Goal: Task Accomplishment & Management: Use online tool/utility

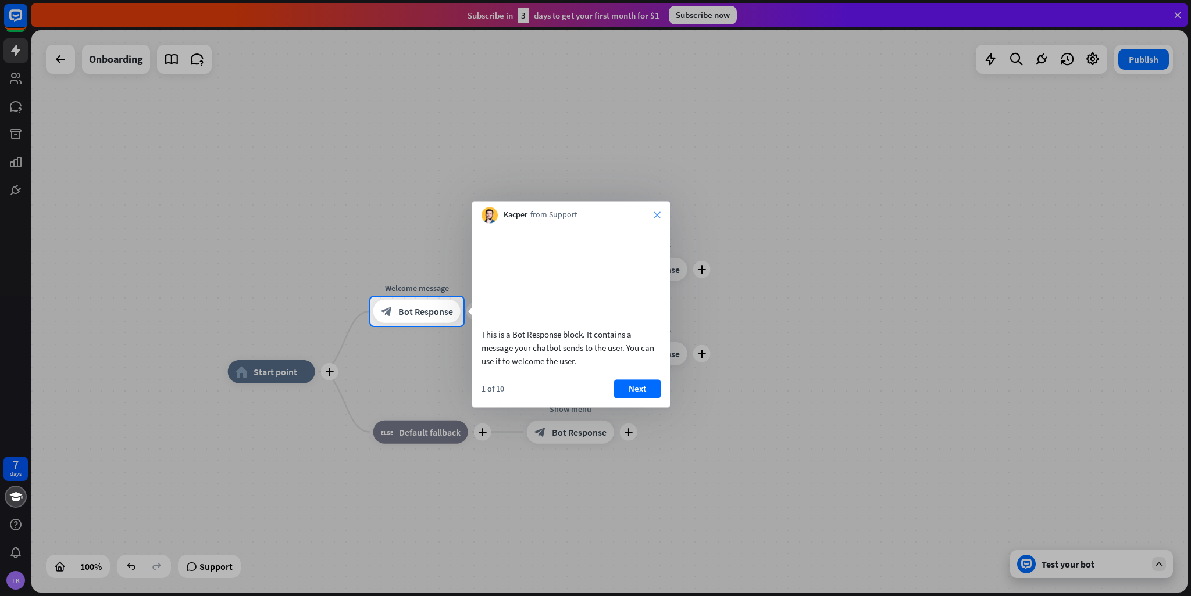
click at [655, 216] on icon "close" at bounding box center [656, 215] width 7 height 7
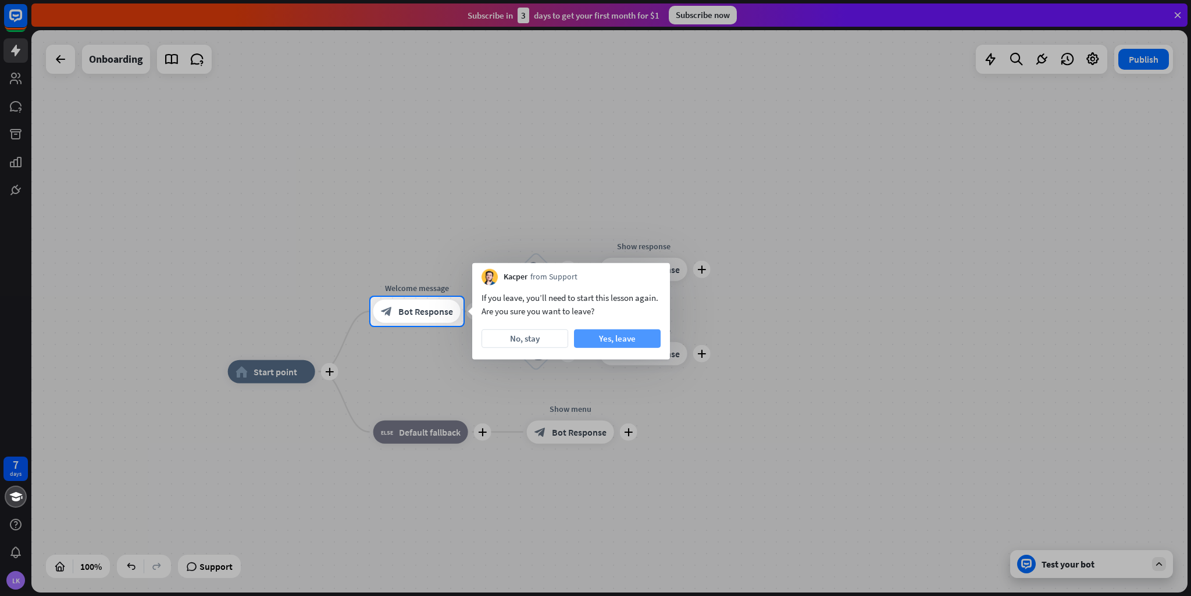
click at [615, 345] on button "Yes, leave" at bounding box center [617, 339] width 87 height 19
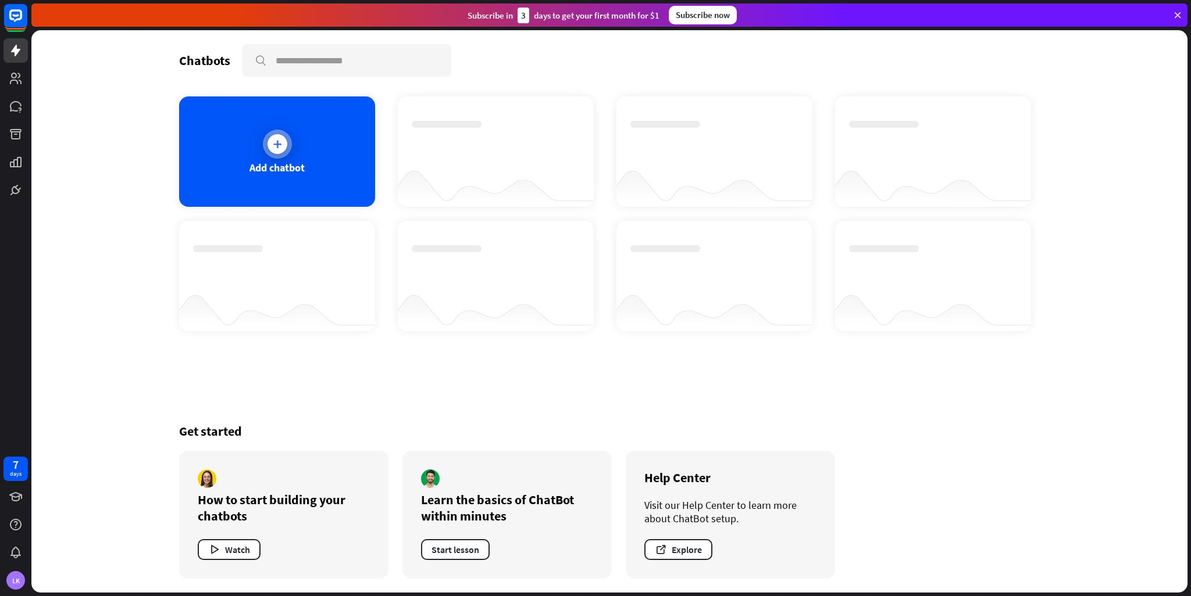
drag, startPoint x: 314, startPoint y: 129, endPoint x: 323, endPoint y: 140, distance: 14.4
click at [323, 140] on div "Add chatbot" at bounding box center [277, 152] width 196 height 110
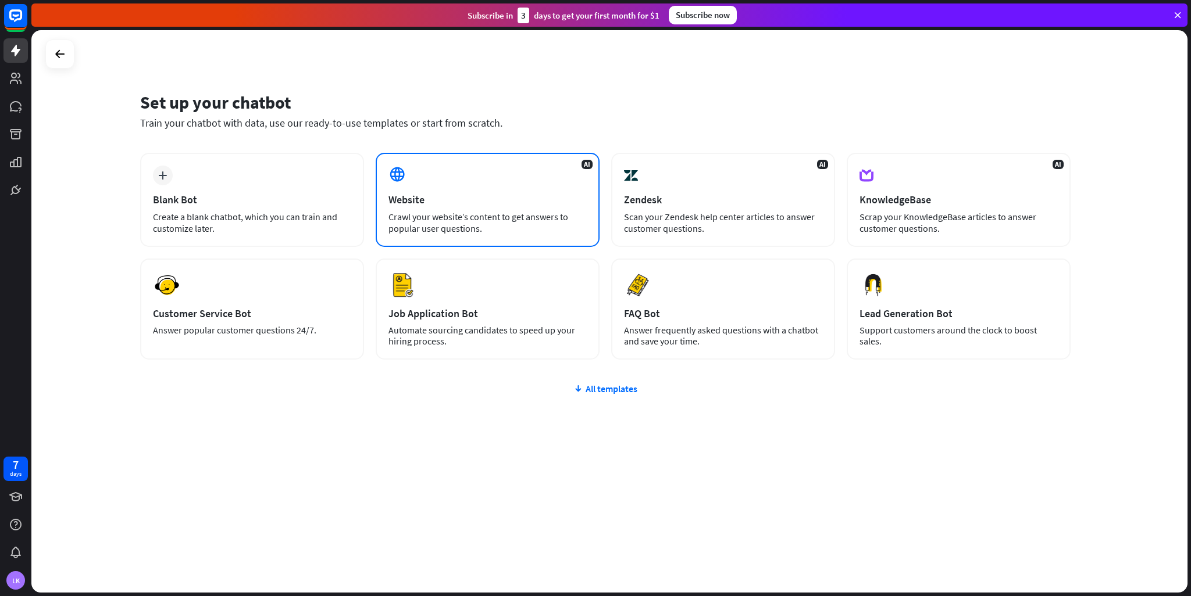
click at [477, 171] on div "AI Website Crawl your website’s content to get answers to popular user question…" at bounding box center [488, 200] width 224 height 94
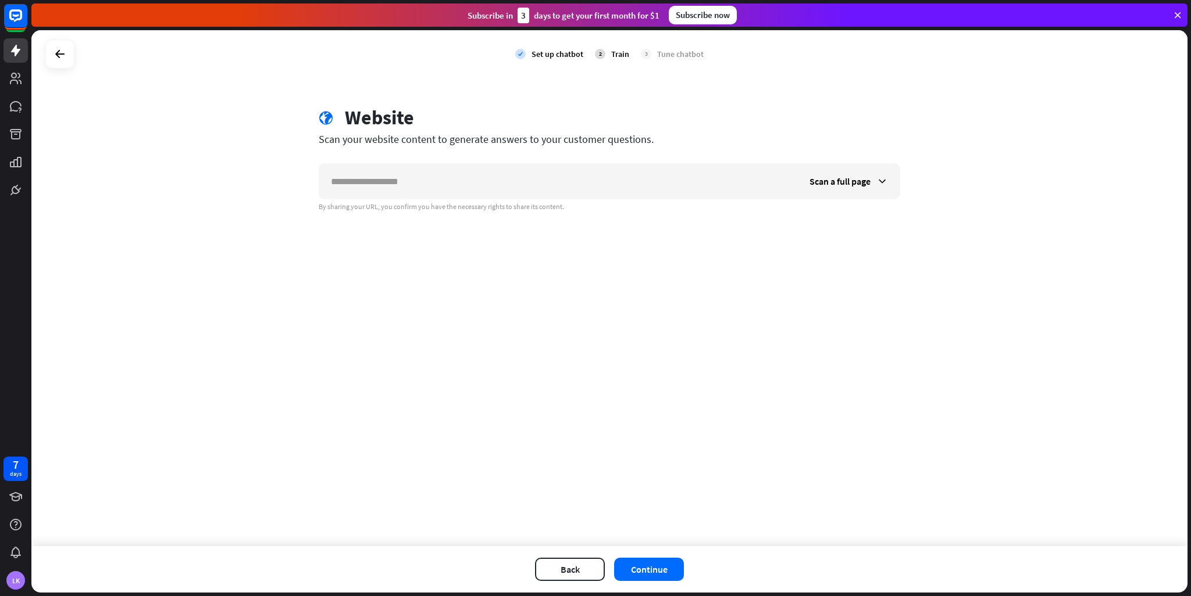
type input "*"
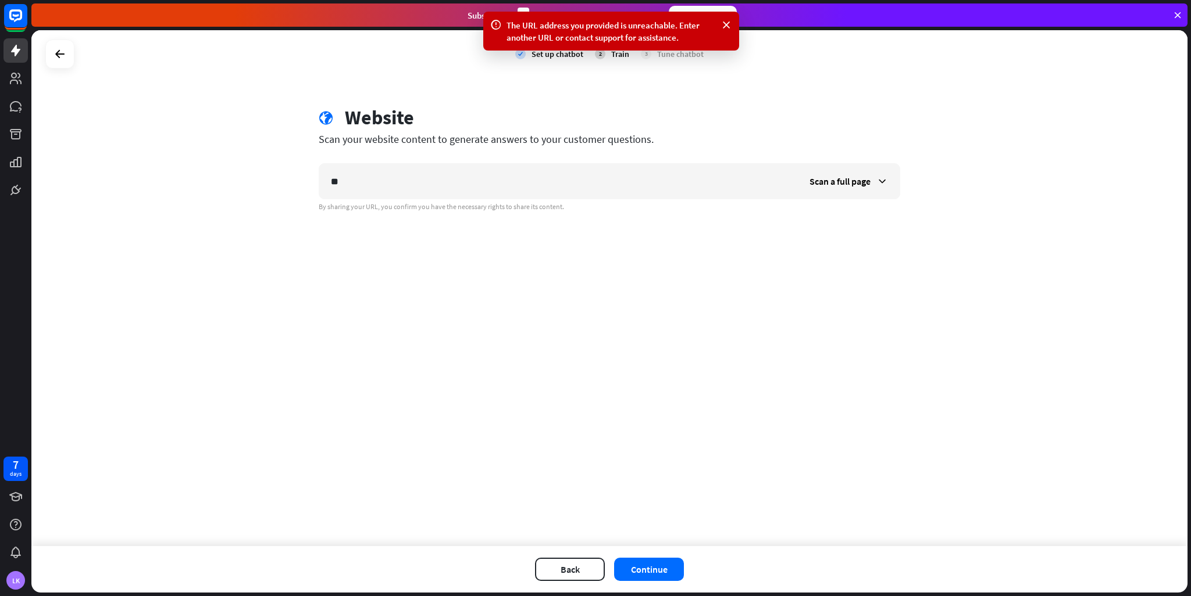
type input "*"
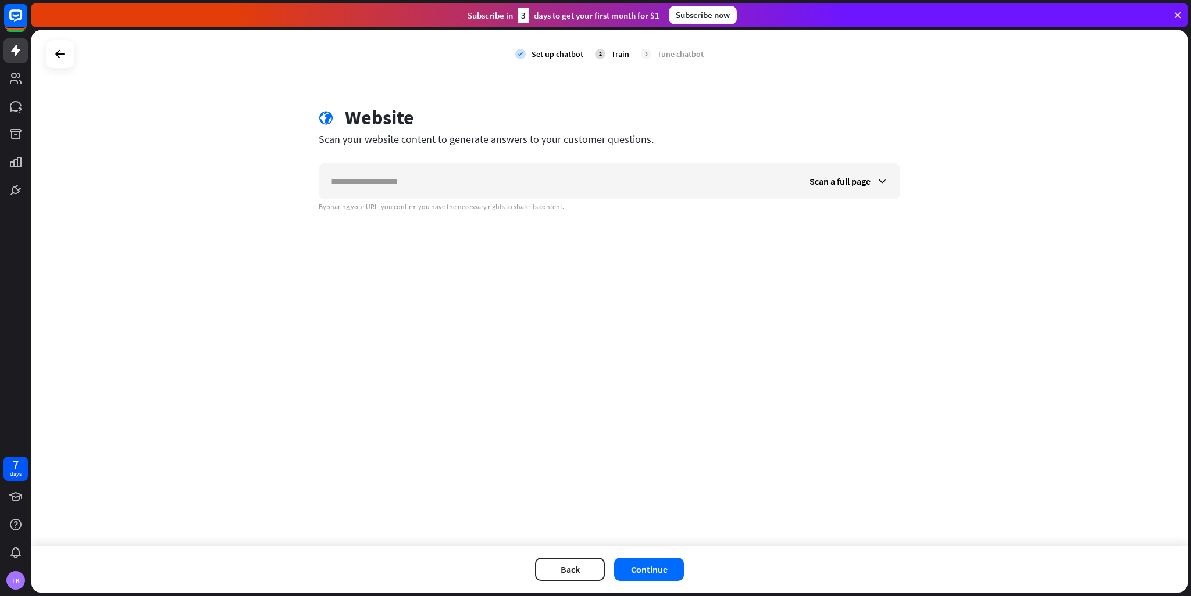
type input "*"
drag, startPoint x: 363, startPoint y: 141, endPoint x: 742, endPoint y: 140, distance: 378.5
click at [742, 140] on div "Scan your website content to generate answers to your customer questions." at bounding box center [609, 139] width 581 height 13
copy div "Scan your website content to generate answers to your customer questions."
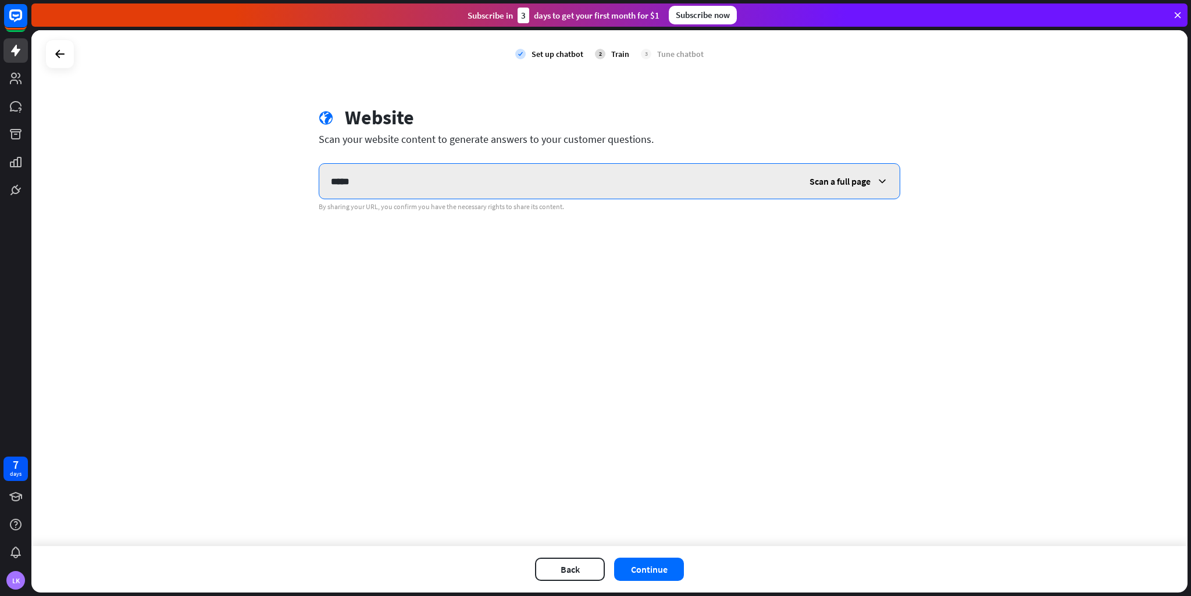
click at [424, 179] on input "*****" at bounding box center [558, 181] width 478 height 35
type input "**********"
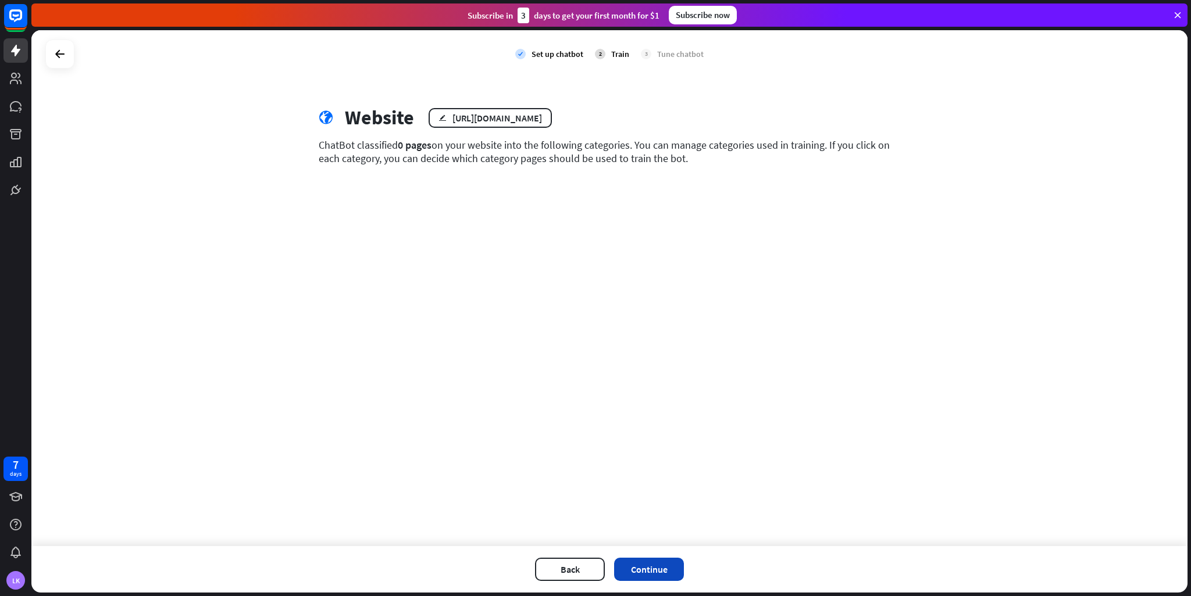
click at [662, 576] on button "Continue" at bounding box center [649, 569] width 70 height 23
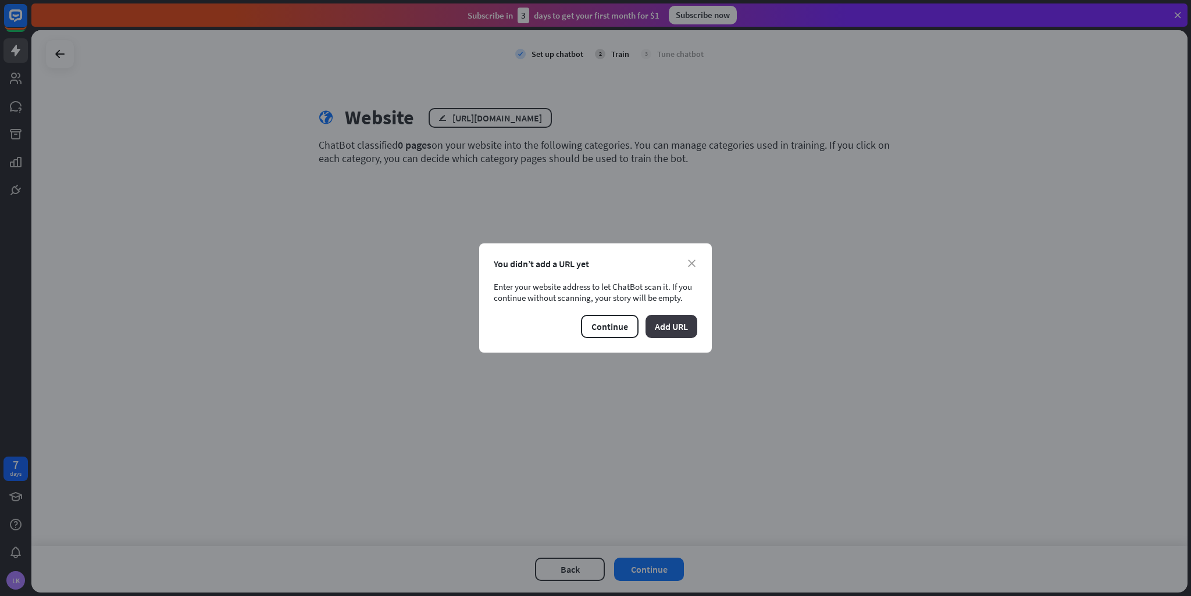
click at [683, 326] on button "Add URL" at bounding box center [671, 326] width 52 height 23
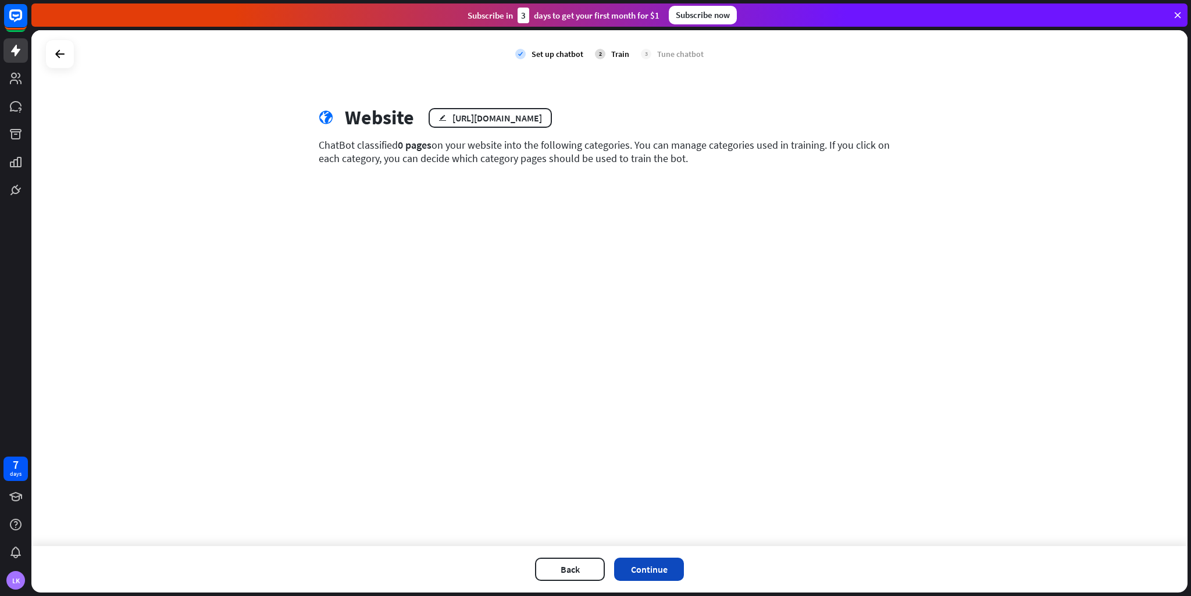
click at [672, 571] on button "Continue" at bounding box center [649, 569] width 70 height 23
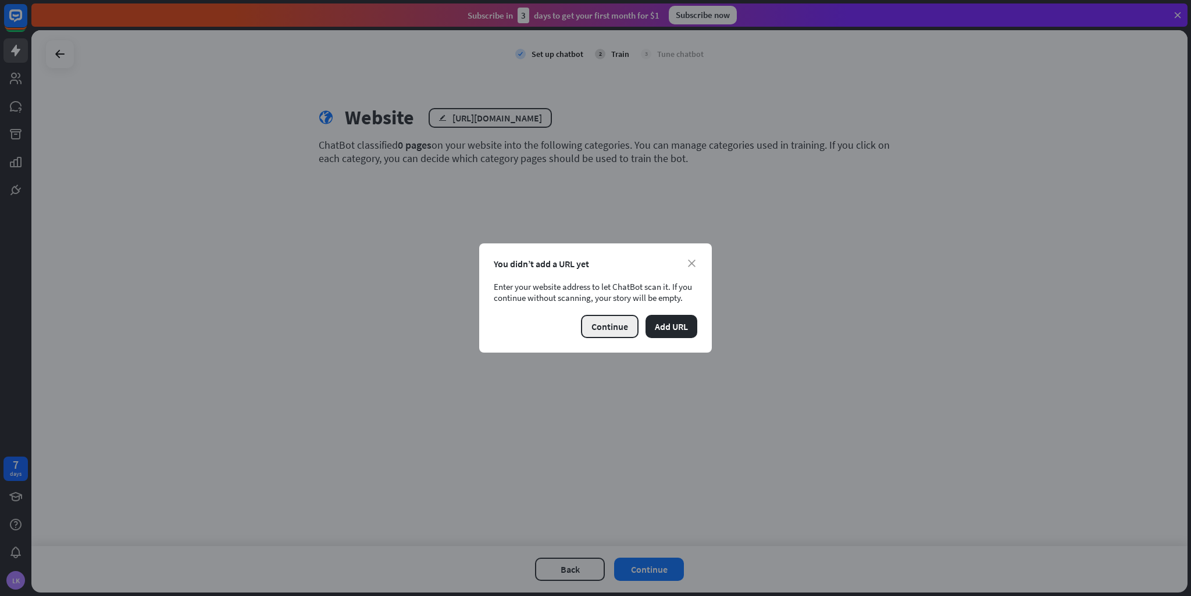
click at [609, 328] on button "Continue" at bounding box center [610, 326] width 58 height 23
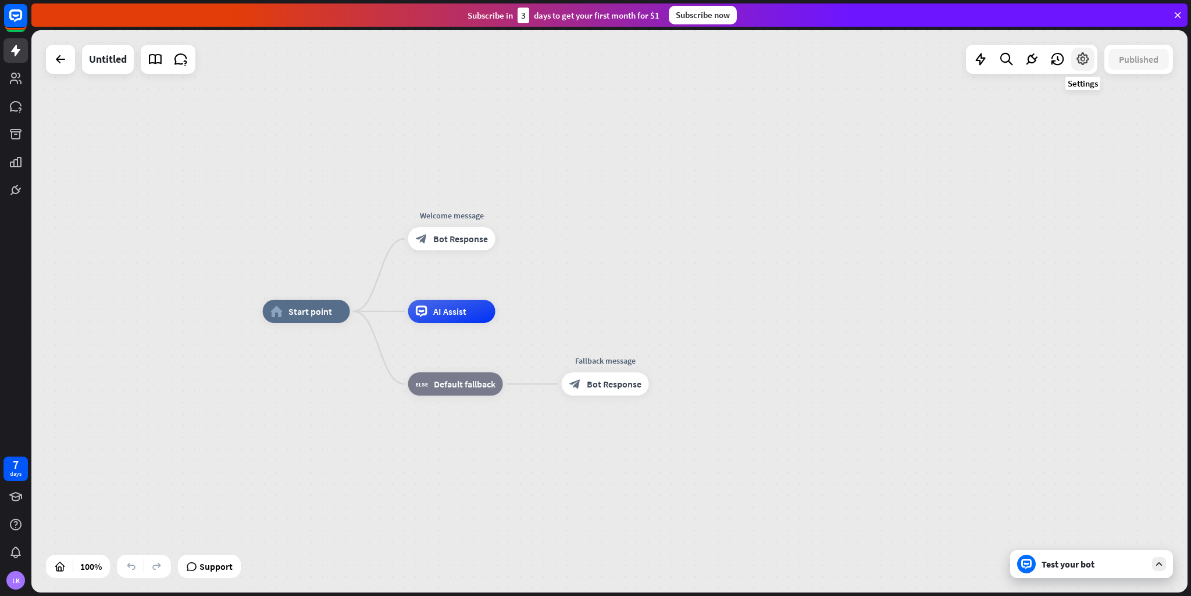
click at [1084, 63] on icon at bounding box center [1082, 59] width 15 height 15
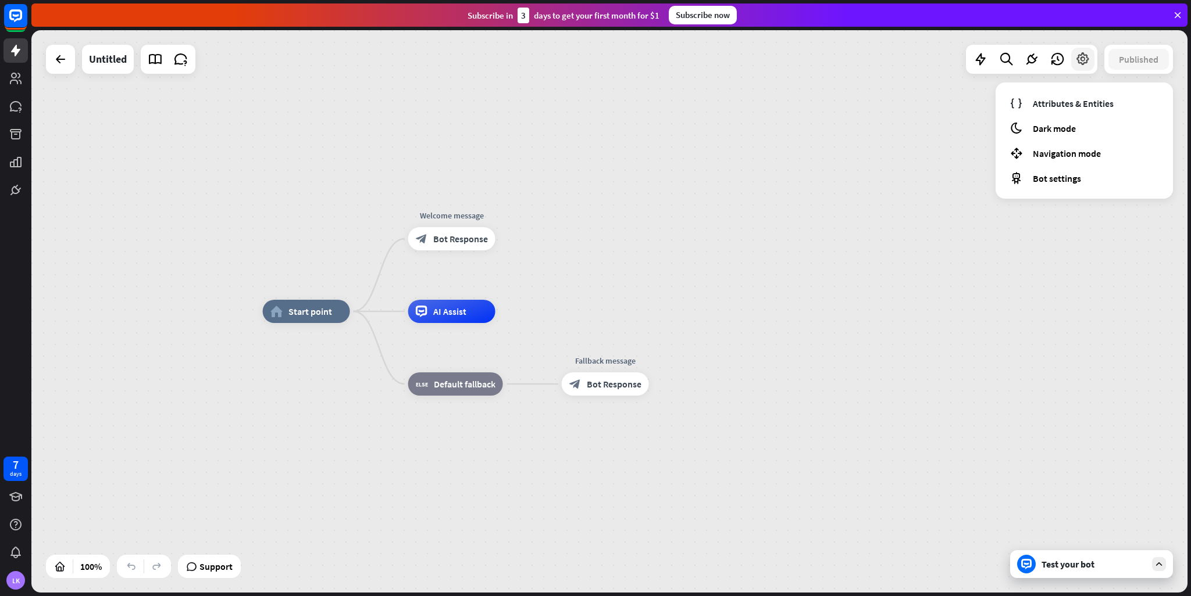
click at [1084, 63] on icon at bounding box center [1082, 59] width 15 height 15
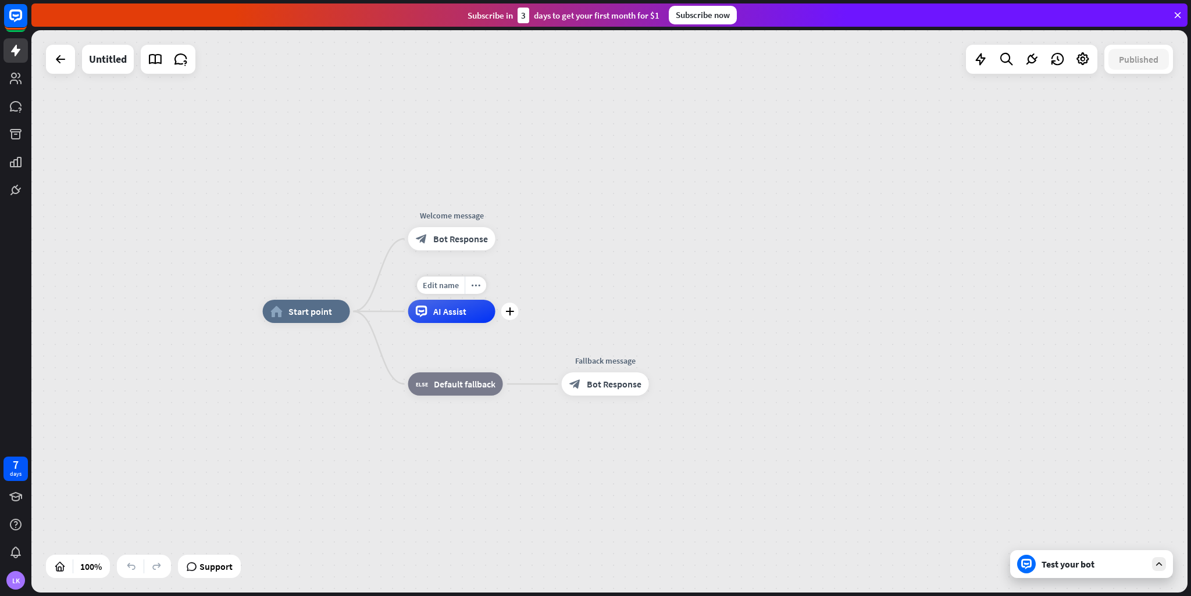
click at [446, 316] on span "AI Assist" at bounding box center [449, 312] width 33 height 12
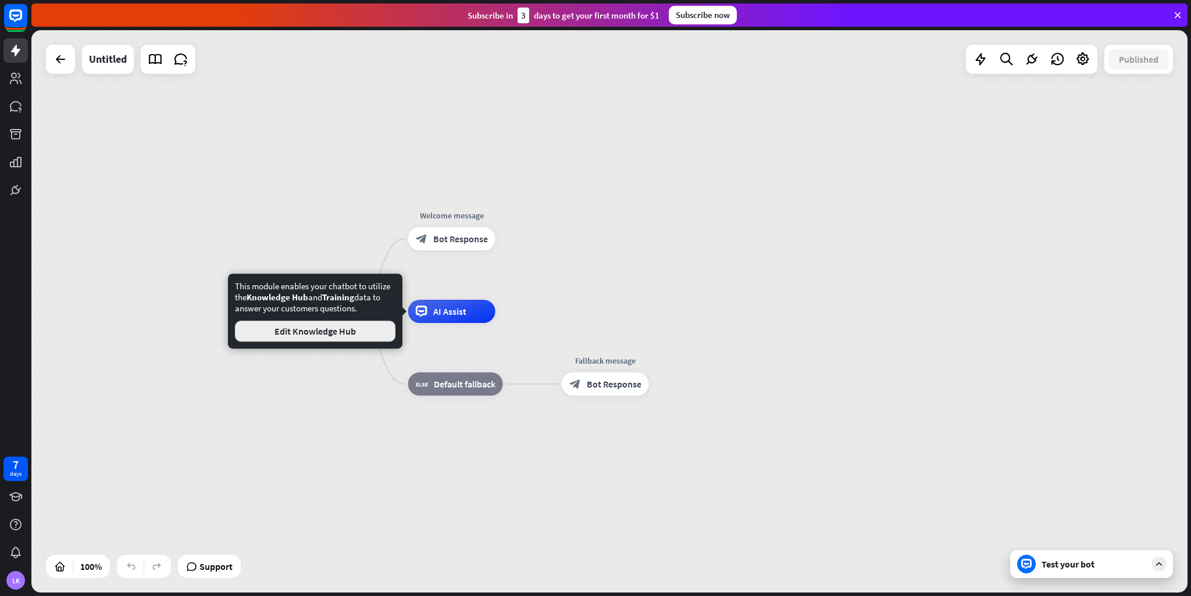
click at [330, 333] on button "Edit Knowledge Hub" at bounding box center [315, 331] width 160 height 21
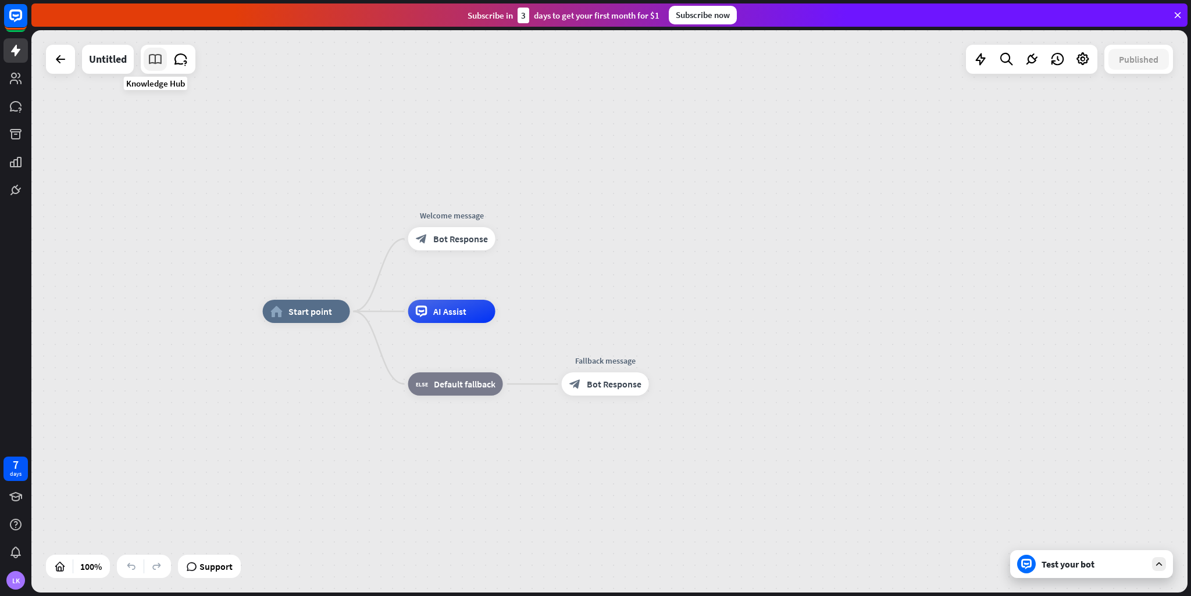
click at [145, 61] on link at bounding box center [155, 59] width 23 height 23
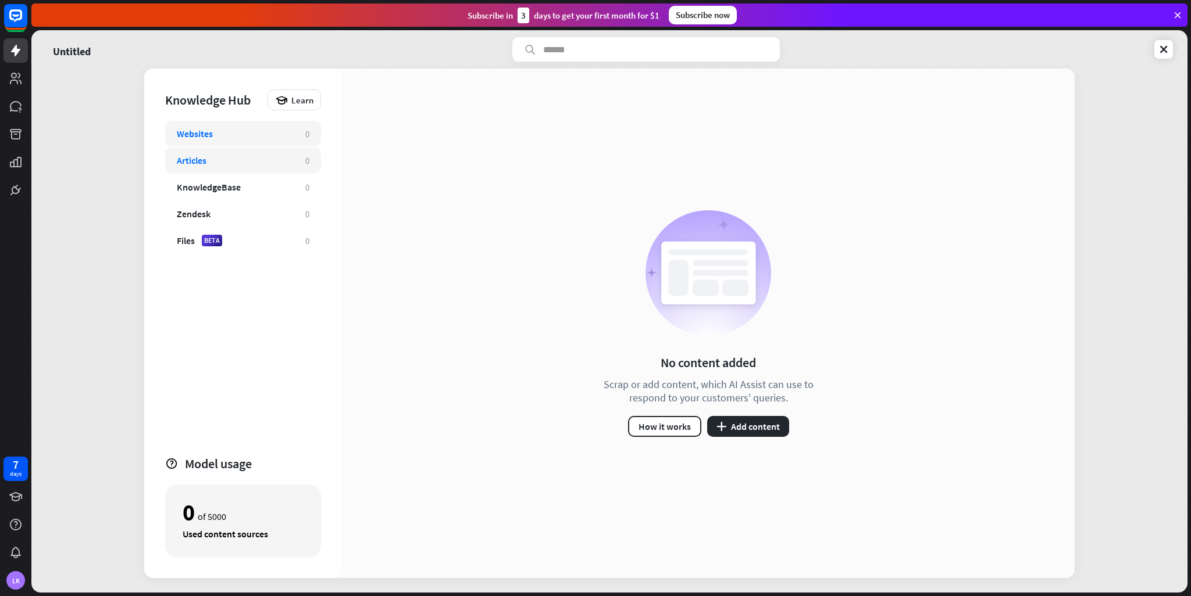
click at [266, 167] on div "Articles 0" at bounding box center [243, 161] width 156 height 26
click at [269, 189] on div "KnowledgeBase" at bounding box center [235, 187] width 117 height 12
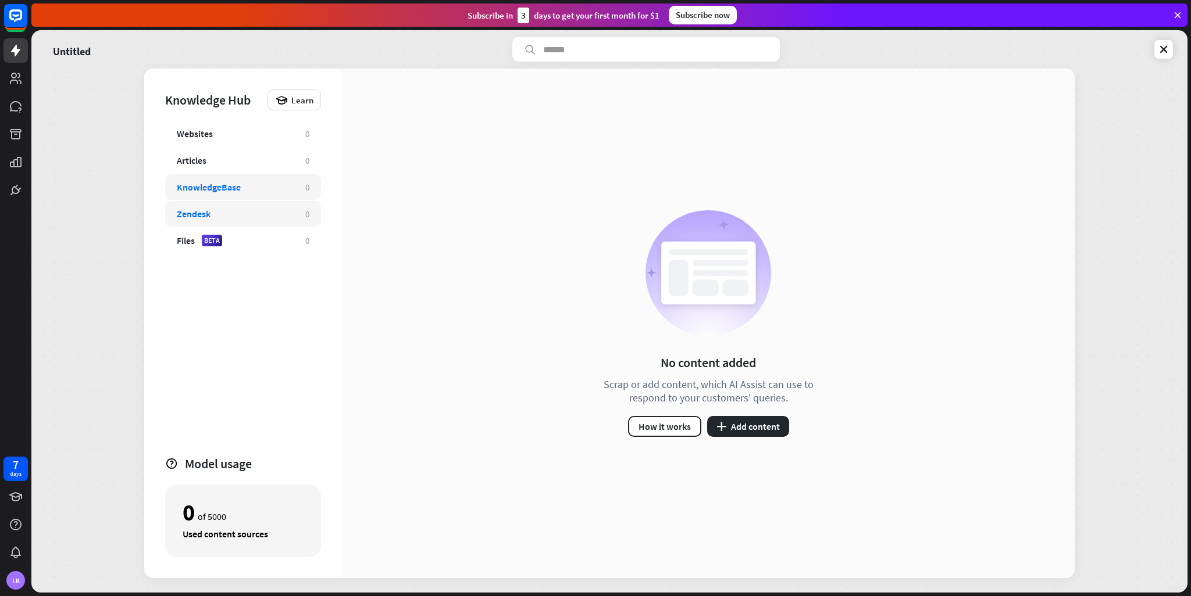
click at [269, 215] on div "Zendesk" at bounding box center [235, 214] width 117 height 12
click at [242, 134] on div "Websites" at bounding box center [235, 134] width 117 height 12
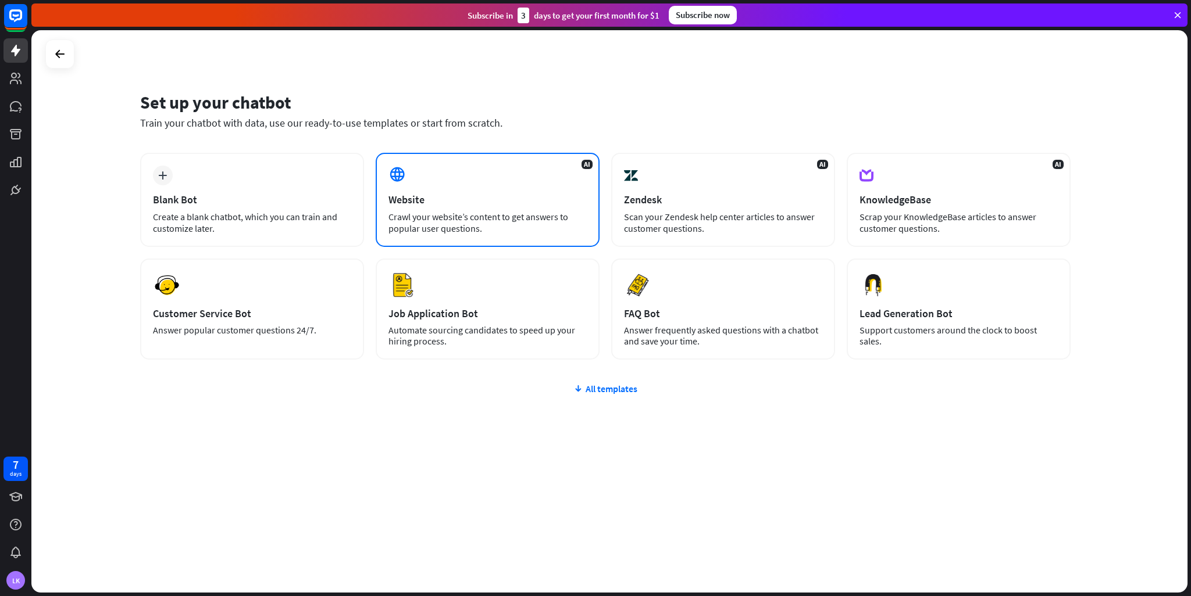
click at [472, 203] on div "Website" at bounding box center [487, 199] width 198 height 13
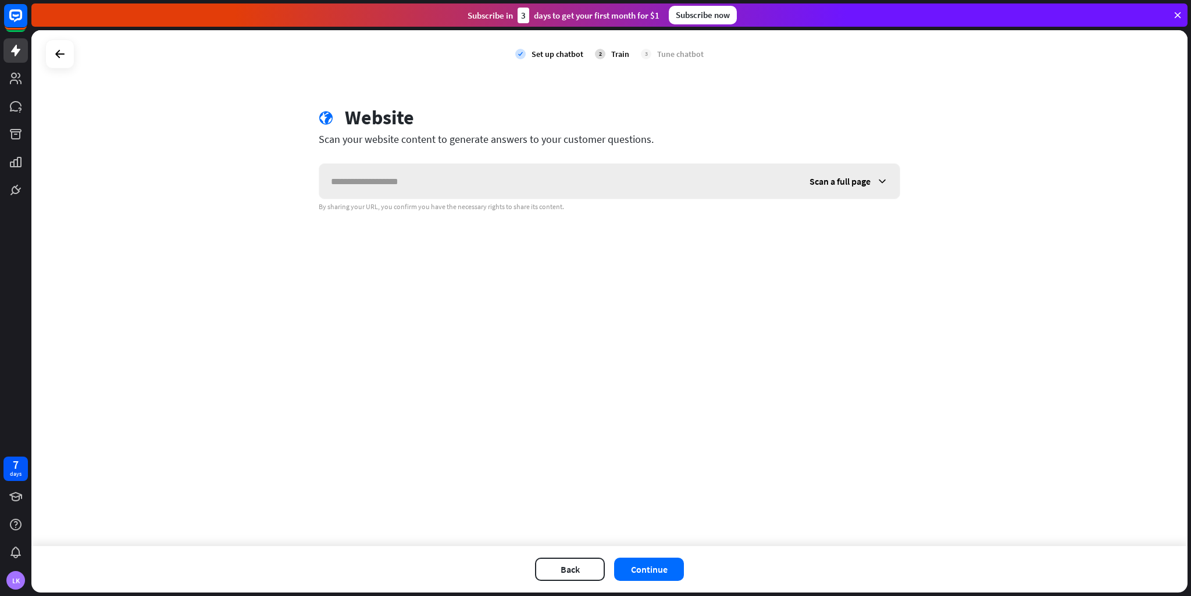
click at [498, 181] on input "text" at bounding box center [558, 181] width 478 height 35
click at [871, 186] on div "Scan a full page" at bounding box center [849, 181] width 102 height 35
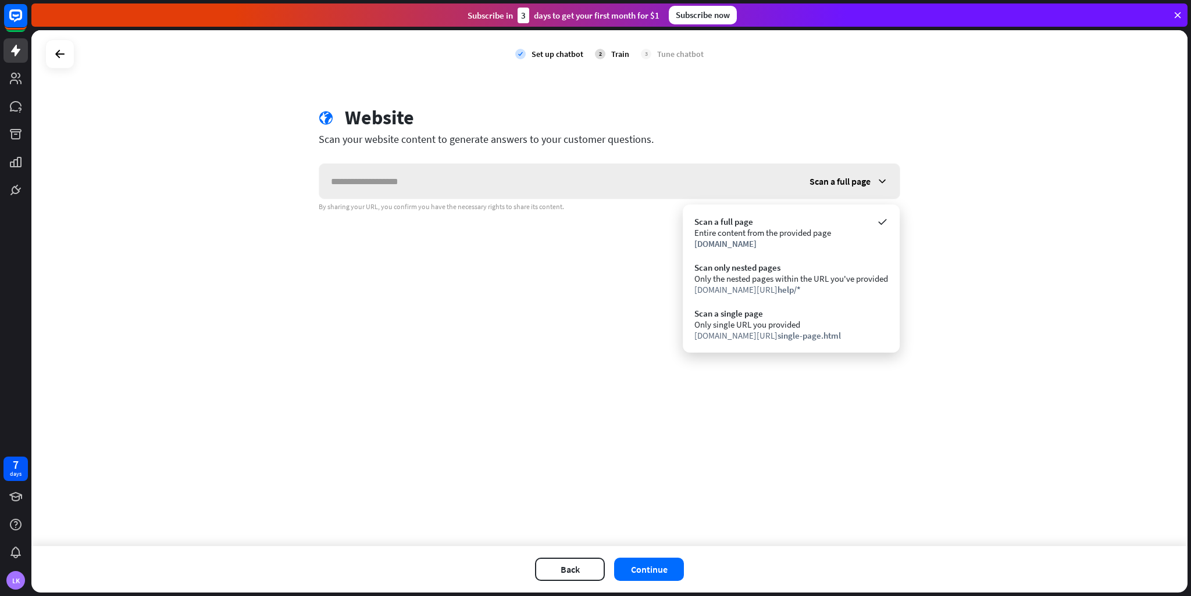
click at [873, 184] on div "Scan a full page" at bounding box center [849, 181] width 102 height 35
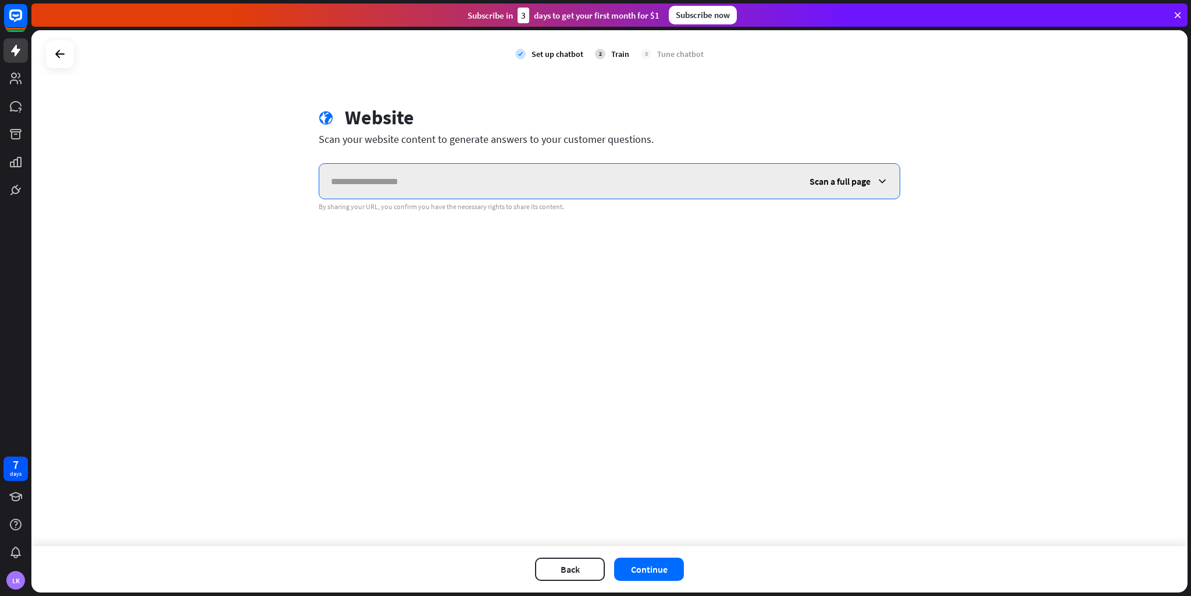
click at [521, 182] on input "text" at bounding box center [558, 181] width 478 height 35
type input "**********"
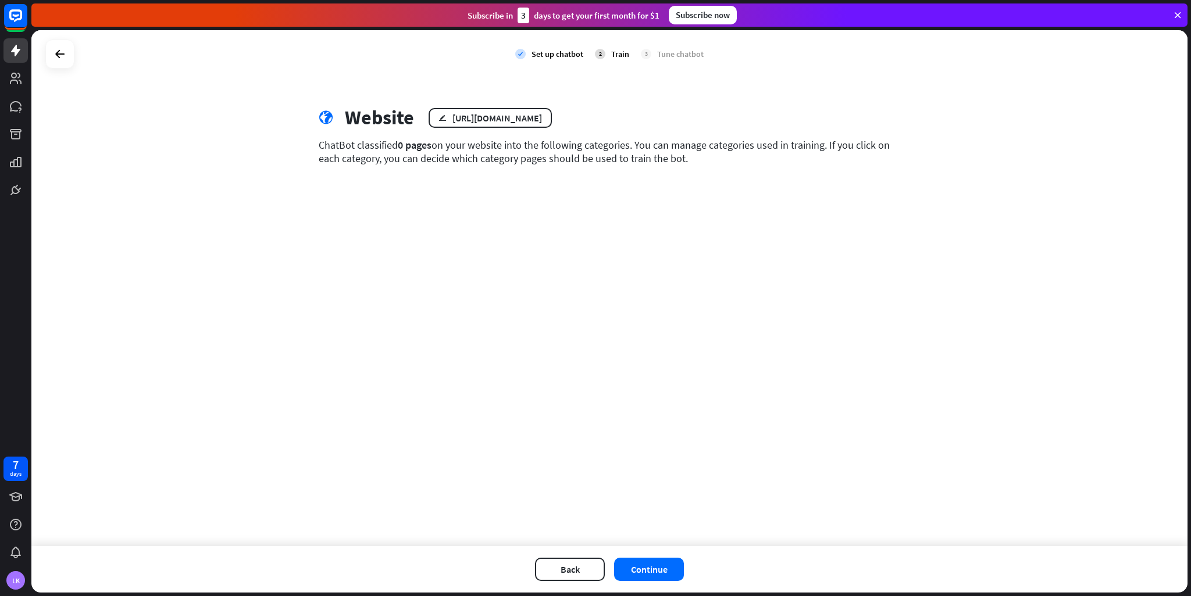
drag, startPoint x: 385, startPoint y: 147, endPoint x: 714, endPoint y: 183, distance: 331.0
click at [714, 183] on div "check Set up chatbot 2 Train 3 Tune chatbot globe Website edit [URL][DOMAIN_NAM…" at bounding box center [609, 288] width 1156 height 516
click at [710, 188] on div "check Set up chatbot 2 Train 3 Tune chatbot globe Website edit [URL][DOMAIN_NAM…" at bounding box center [609, 288] width 1156 height 516
click at [647, 177] on div "globe Website edit [URL][DOMAIN_NAME] ChatBot classified 0 pages on your websit…" at bounding box center [609, 144] width 609 height 77
click at [438, 115] on icon "edit" at bounding box center [442, 118] width 8 height 8
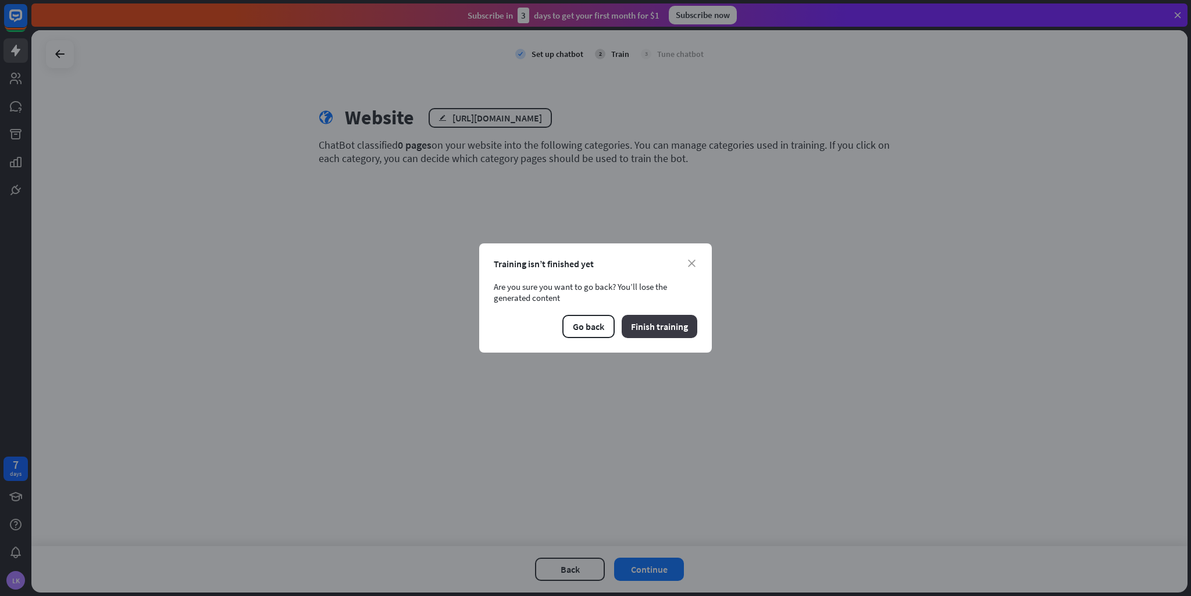
click at [653, 324] on button "Finish training" at bounding box center [659, 326] width 76 height 23
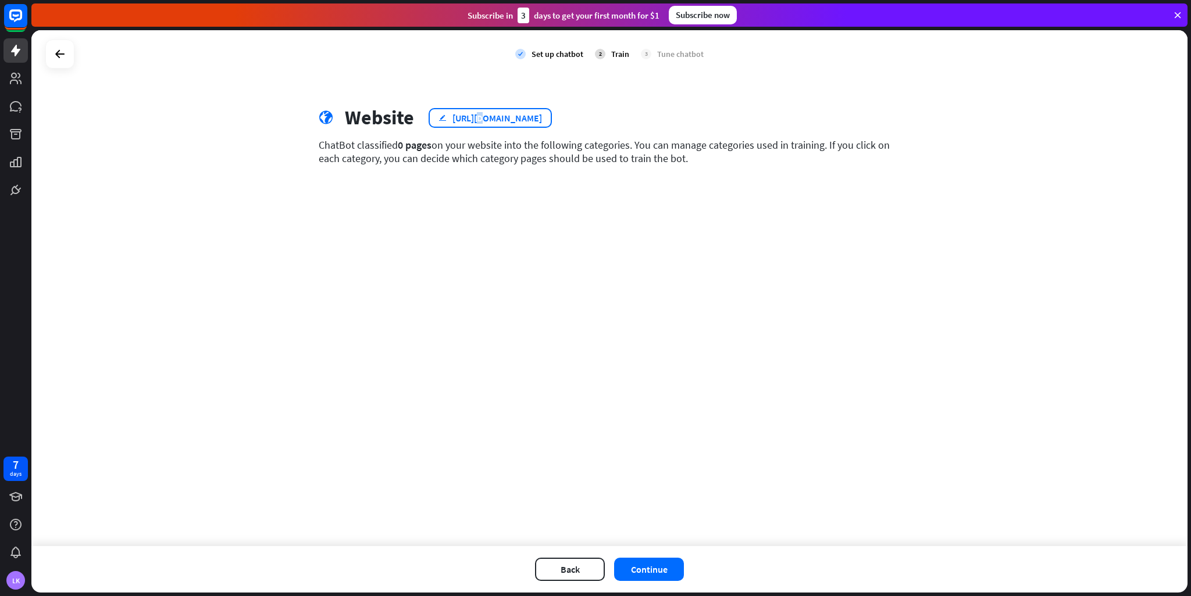
click at [475, 116] on div "[URL][DOMAIN_NAME]" at bounding box center [497, 118] width 90 height 12
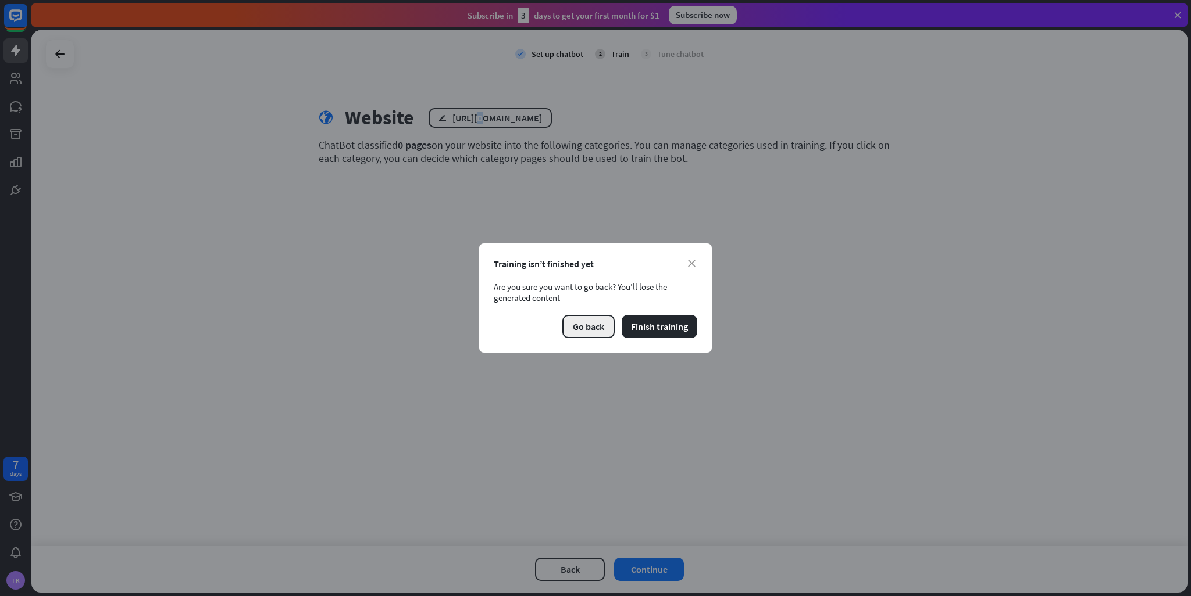
click at [600, 324] on button "Go back" at bounding box center [588, 326] width 52 height 23
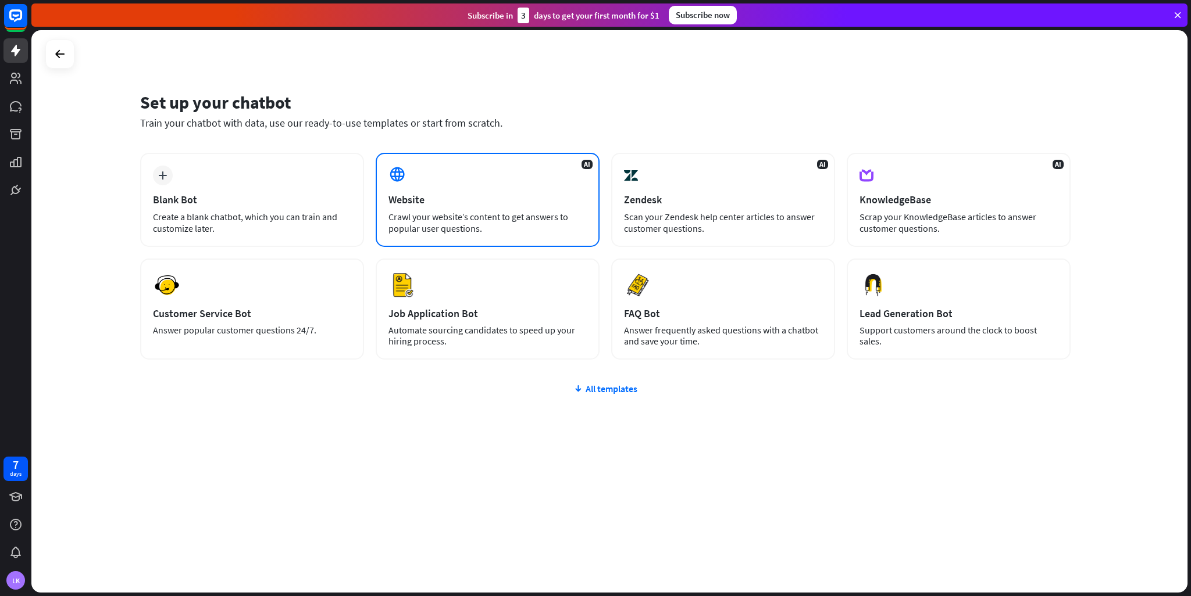
click at [447, 178] on div "AI Website Crawl your website’s content to get answers to popular user question…" at bounding box center [488, 200] width 224 height 94
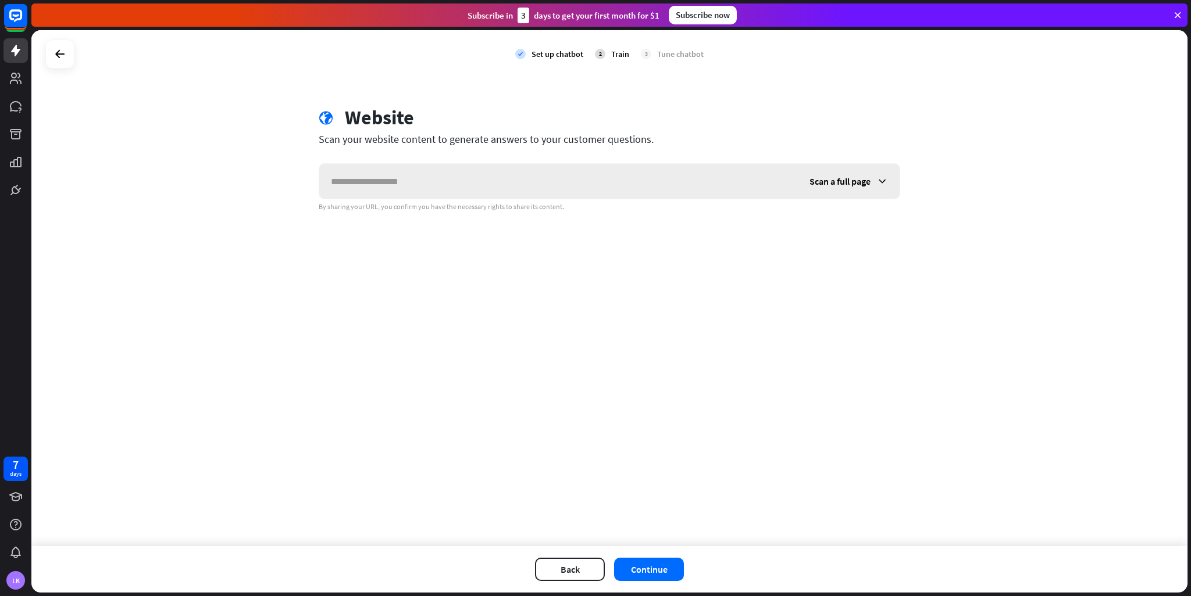
click at [484, 191] on input "text" at bounding box center [558, 181] width 478 height 35
click at [335, 181] on input "**********" at bounding box center [558, 181] width 478 height 35
type input "**********"
click at [667, 563] on button "Continue" at bounding box center [649, 569] width 70 height 23
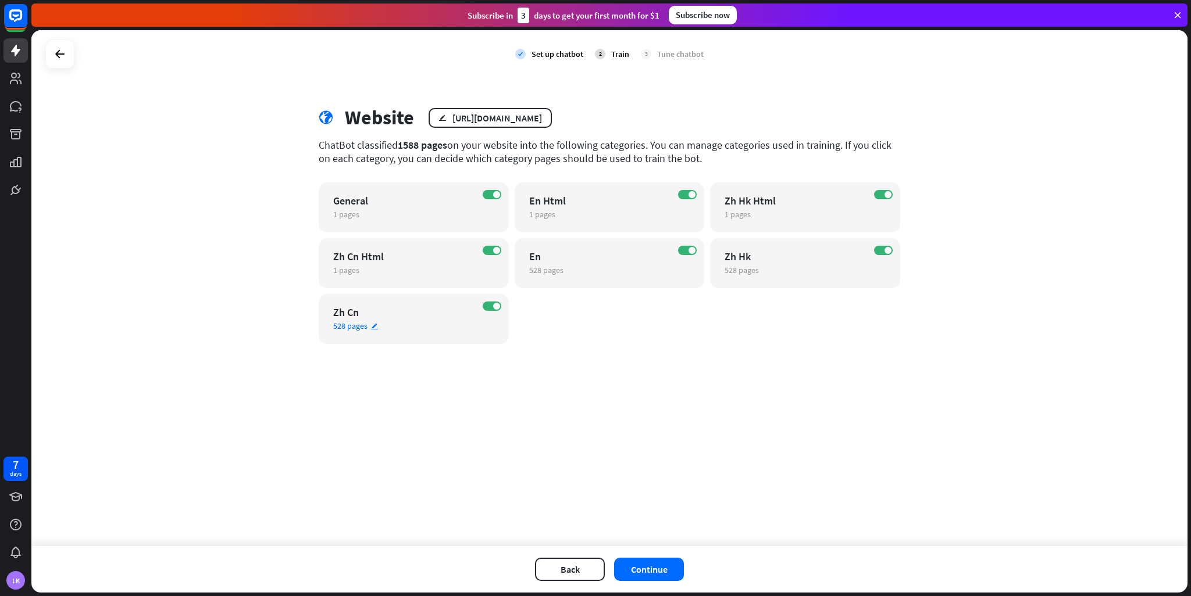
click at [502, 308] on div "ON Zh Cn 528 pages edit" at bounding box center [414, 319] width 190 height 50
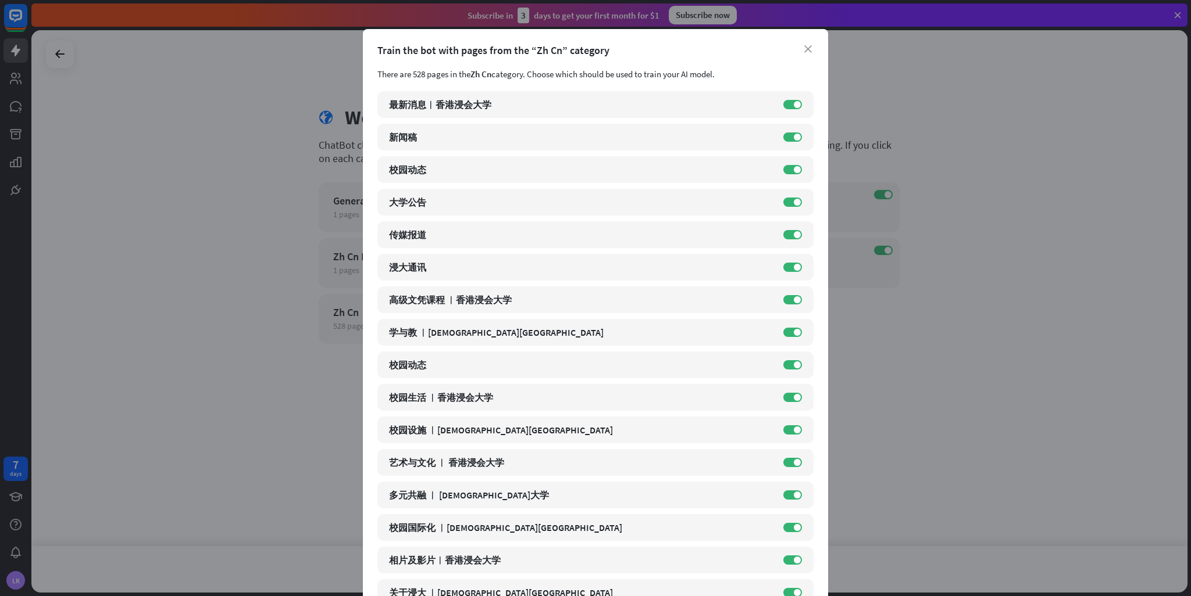
click at [321, 174] on div "close Train the bot with pages from the “Zh Cn” category There are 528 pages in…" at bounding box center [595, 298] width 1191 height 596
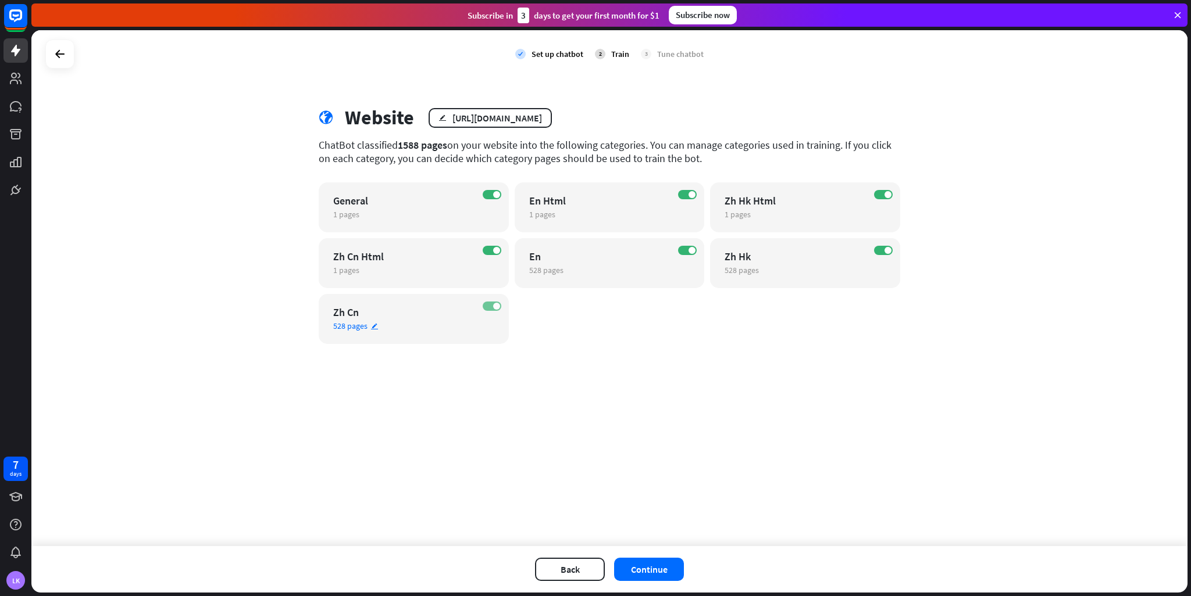
click at [491, 305] on label "ON" at bounding box center [492, 306] width 19 height 9
click at [492, 252] on label "ON" at bounding box center [492, 250] width 19 height 9
click at [494, 198] on label "ON" at bounding box center [492, 194] width 19 height 9
click at [692, 194] on span at bounding box center [691, 194] width 7 height 7
click at [890, 248] on span at bounding box center [887, 250] width 7 height 7
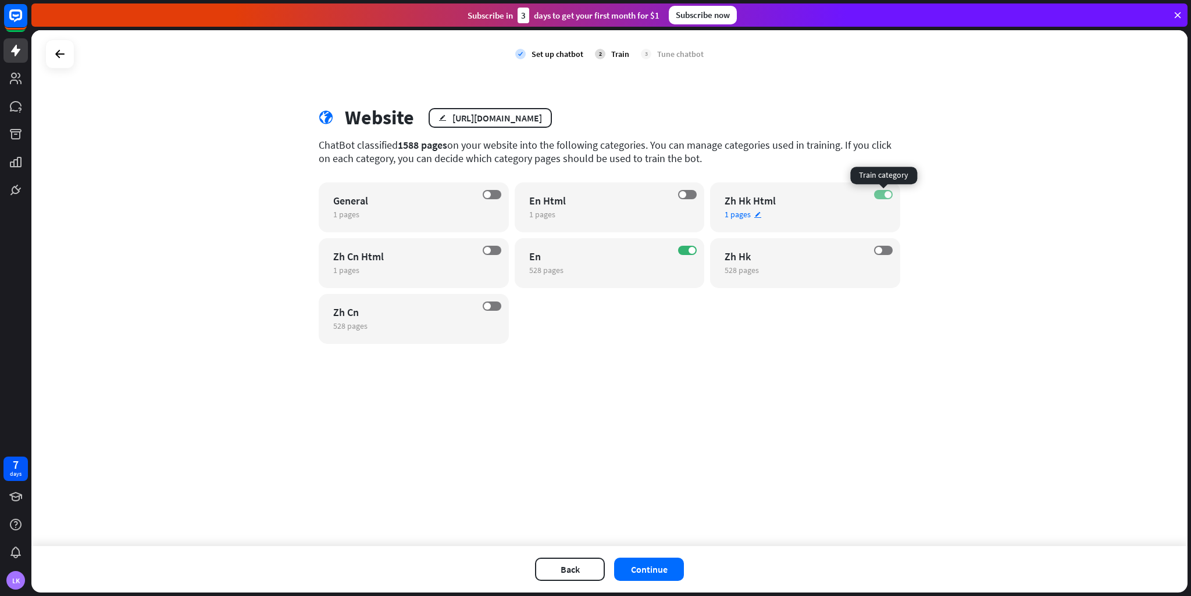
click at [876, 192] on label "ON" at bounding box center [883, 194] width 19 height 9
click at [674, 576] on button "Continue" at bounding box center [649, 569] width 70 height 23
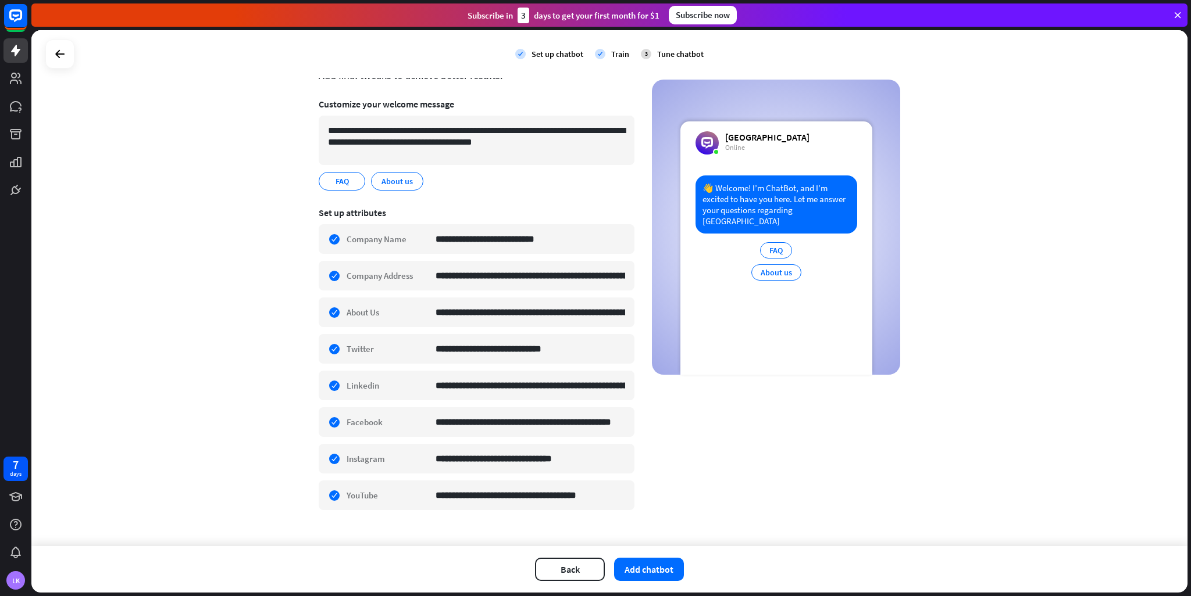
scroll to position [77, 0]
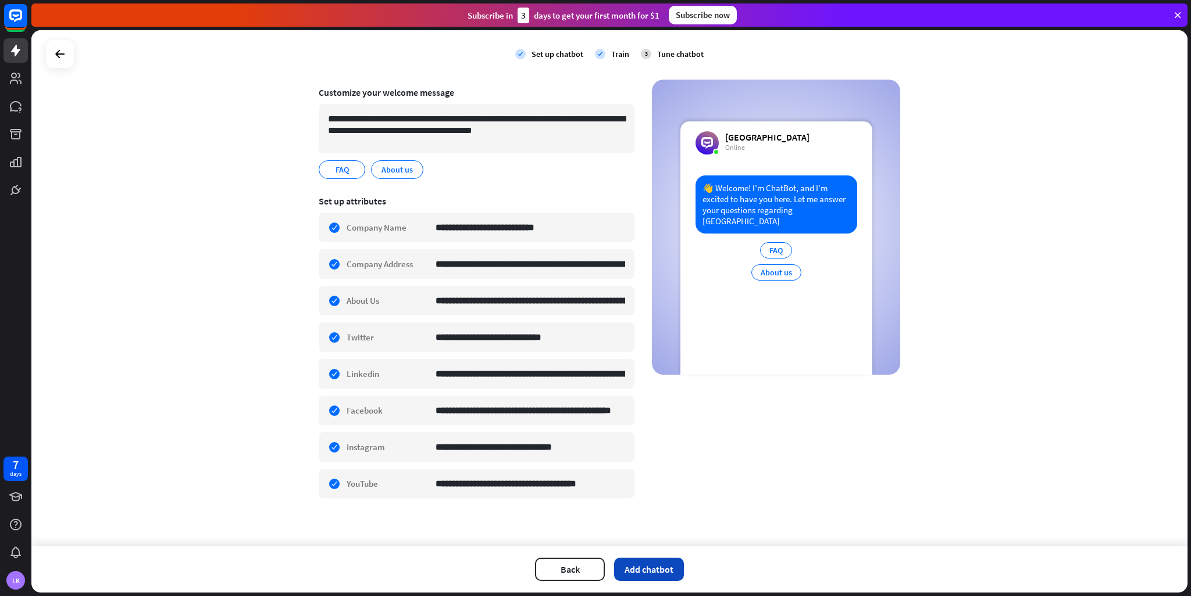
click at [659, 576] on button "Add chatbot" at bounding box center [649, 569] width 70 height 23
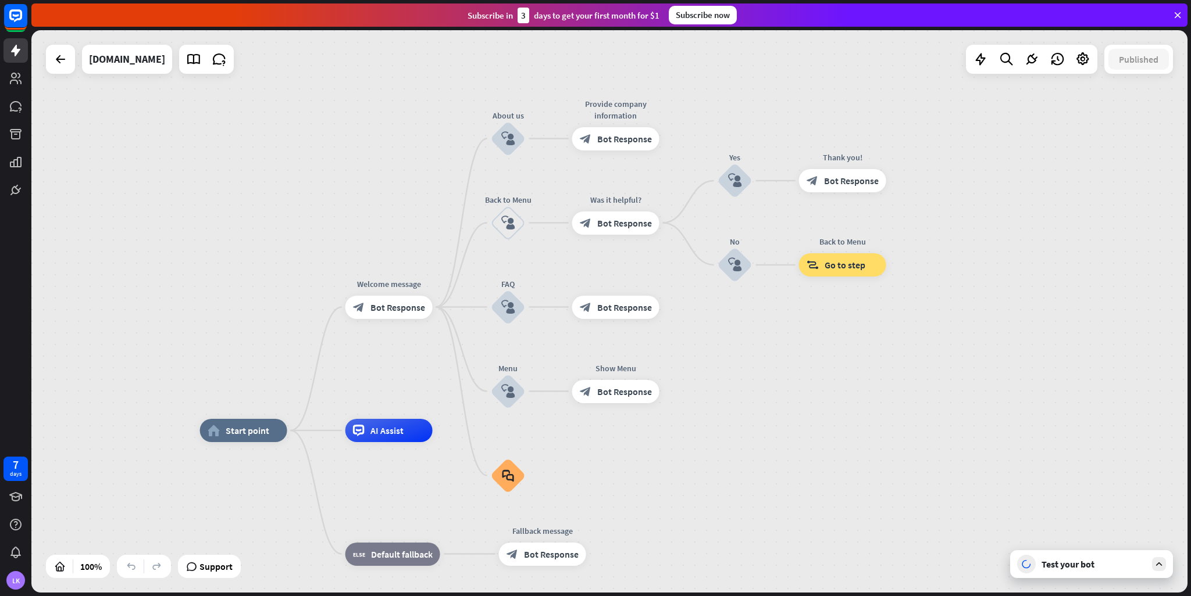
drag, startPoint x: 809, startPoint y: 414, endPoint x: 746, endPoint y: 533, distance: 134.7
click at [186, 59] on icon at bounding box center [193, 59] width 15 height 15
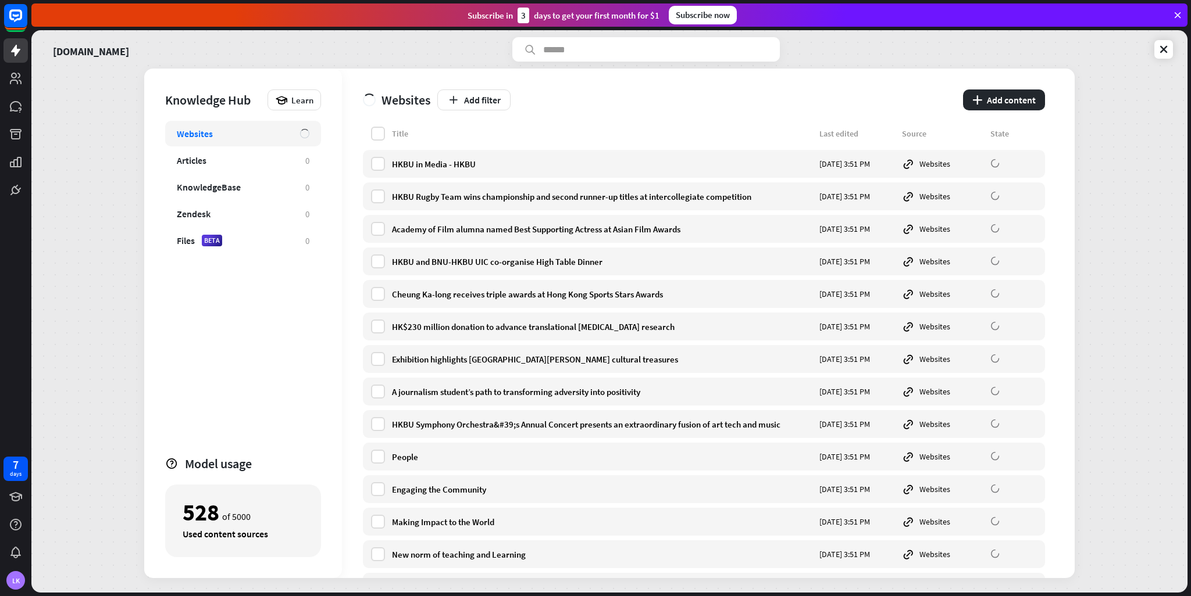
click at [48, 60] on div "[DOMAIN_NAME]" at bounding box center [609, 49] width 1127 height 24
click at [68, 52] on link "[DOMAIN_NAME]" at bounding box center [91, 49] width 76 height 24
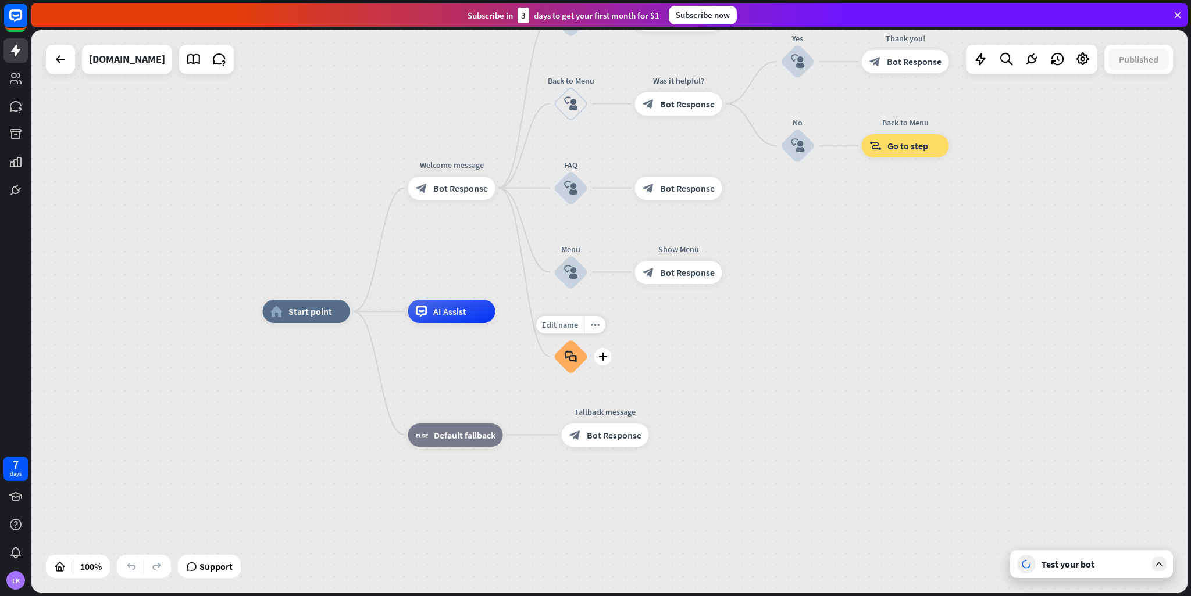
click at [570, 359] on icon "block_faq" at bounding box center [571, 357] width 12 height 13
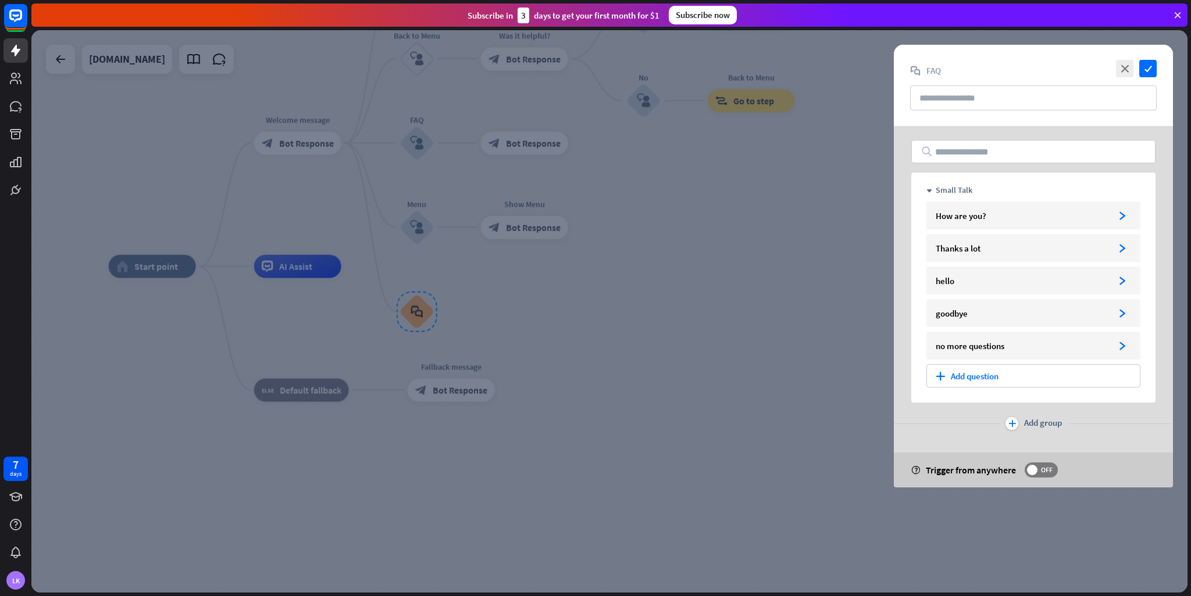
click at [834, 242] on div at bounding box center [609, 311] width 1156 height 563
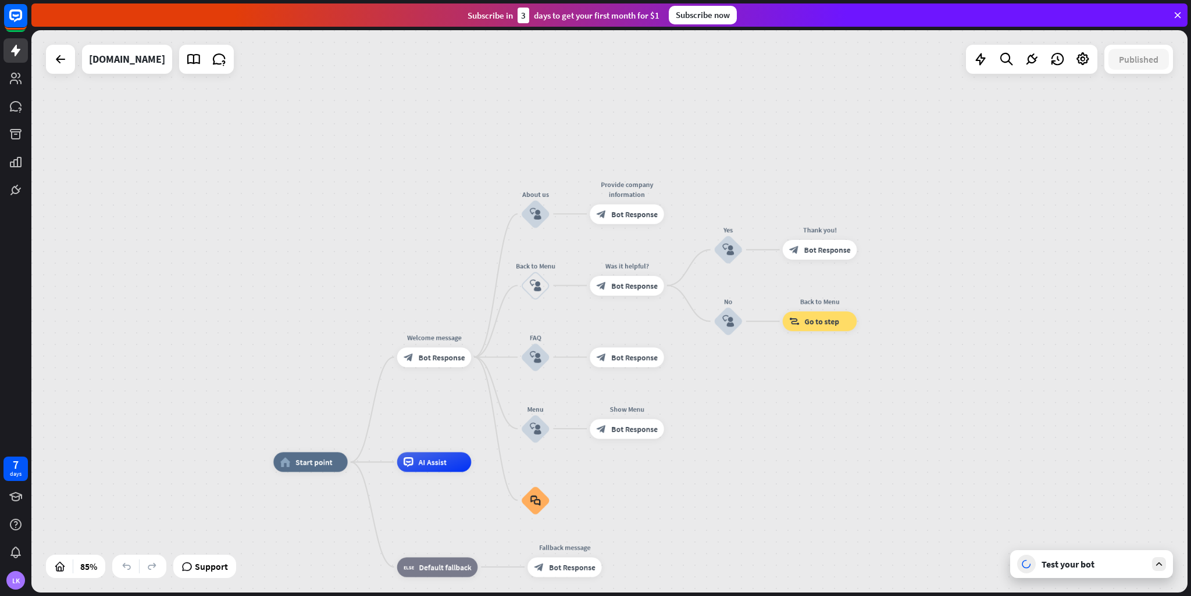
drag, startPoint x: 613, startPoint y: 201, endPoint x: 691, endPoint y: 362, distance: 179.7
click at [691, 362] on div "home_2 Start point Welcome message block_bot_response Bot Response About us blo…" at bounding box center [609, 311] width 1156 height 563
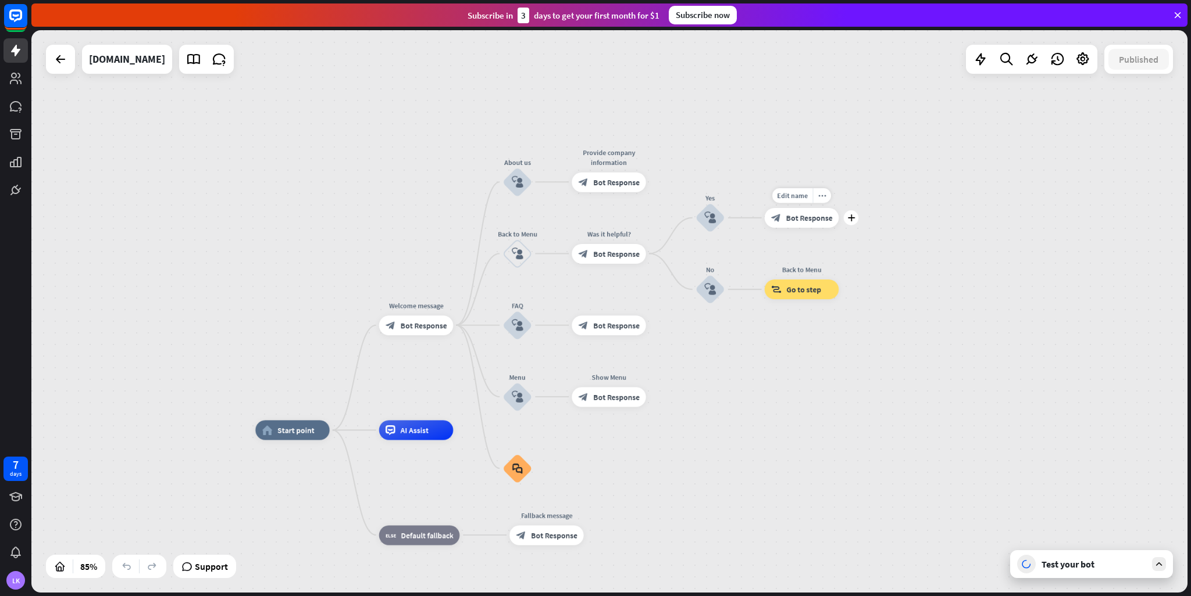
click at [828, 224] on div "block_bot_response Bot Response" at bounding box center [802, 218] width 74 height 20
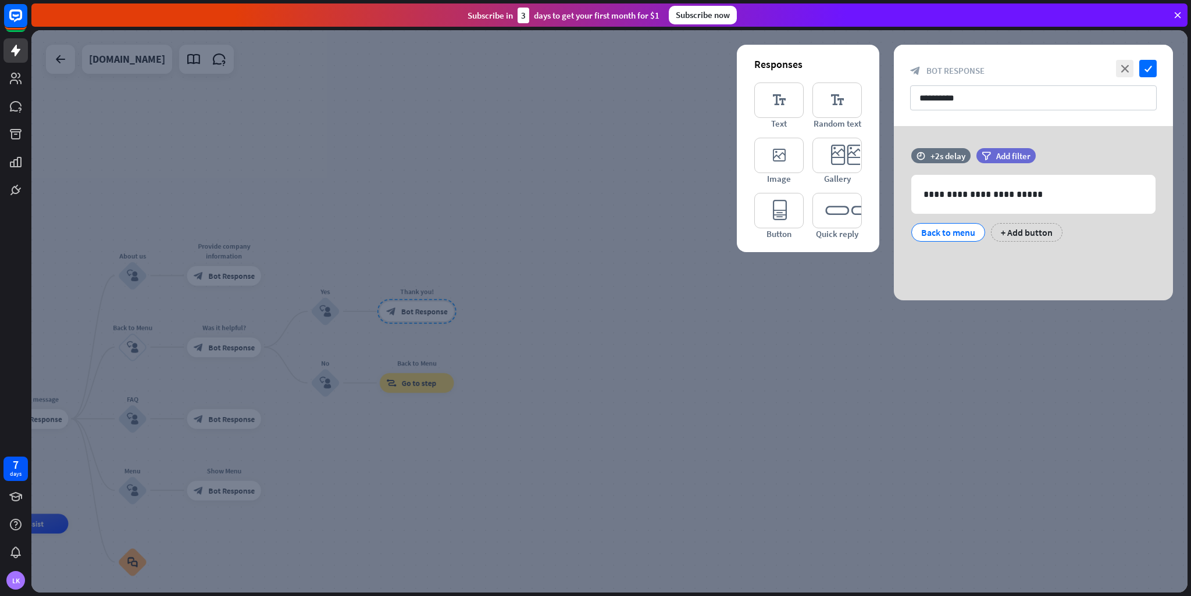
click at [885, 412] on div at bounding box center [609, 311] width 1156 height 563
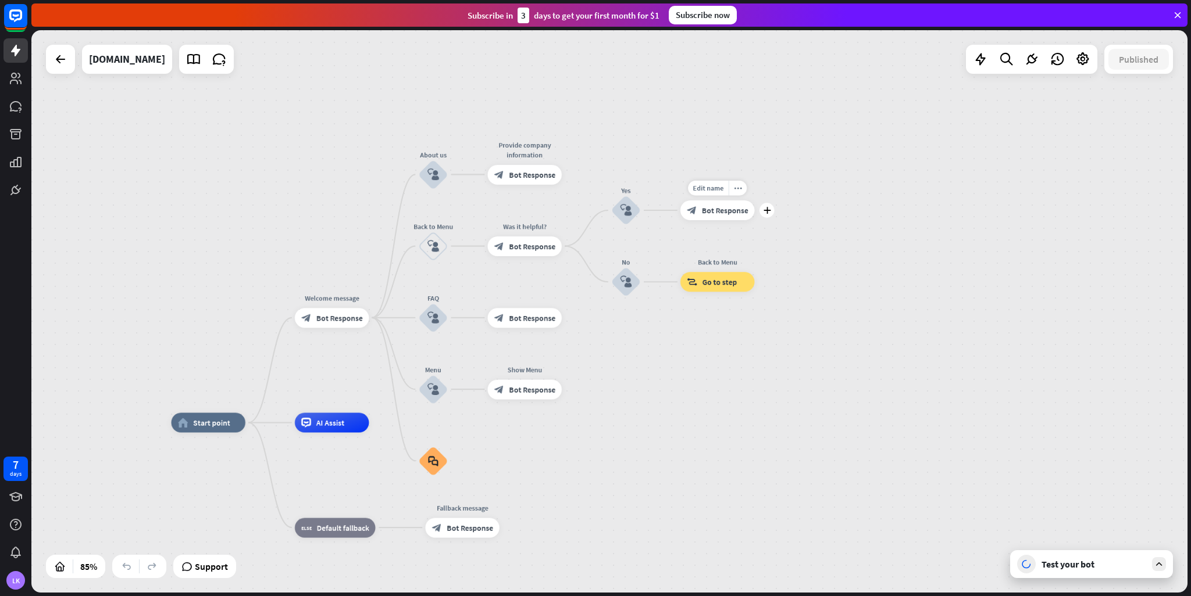
drag, startPoint x: 537, startPoint y: 329, endPoint x: 775, endPoint y: 214, distance: 264.7
click at [755, 214] on div "Edit name more_horiz plus Thank you! block_bot_response Bot Response" at bounding box center [717, 211] width 74 height 20
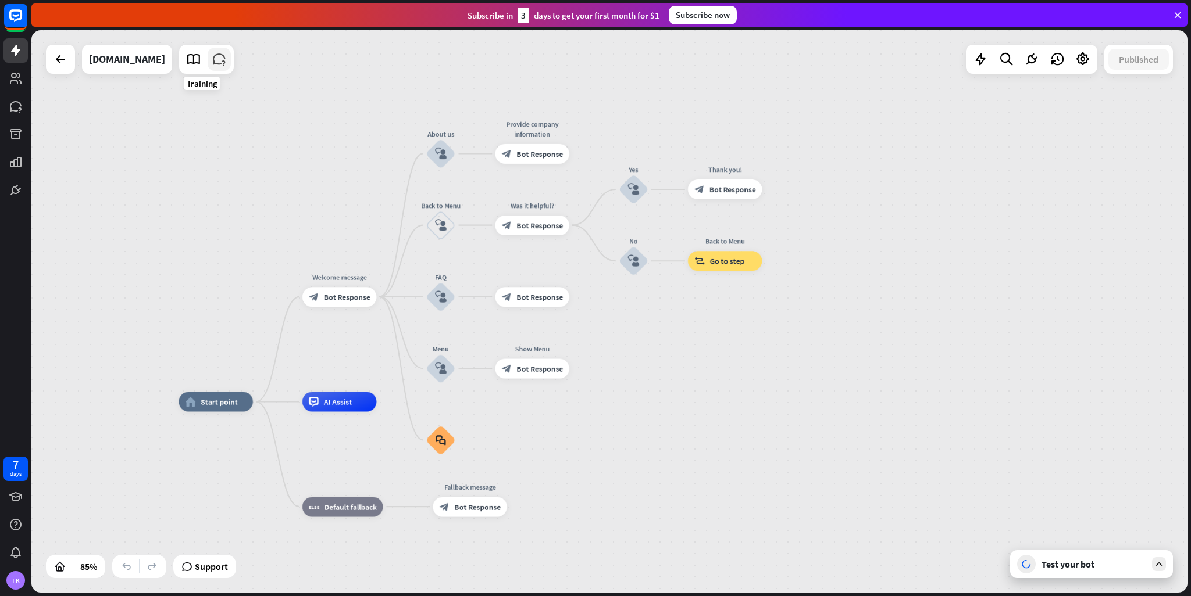
click at [212, 59] on icon at bounding box center [219, 59] width 15 height 15
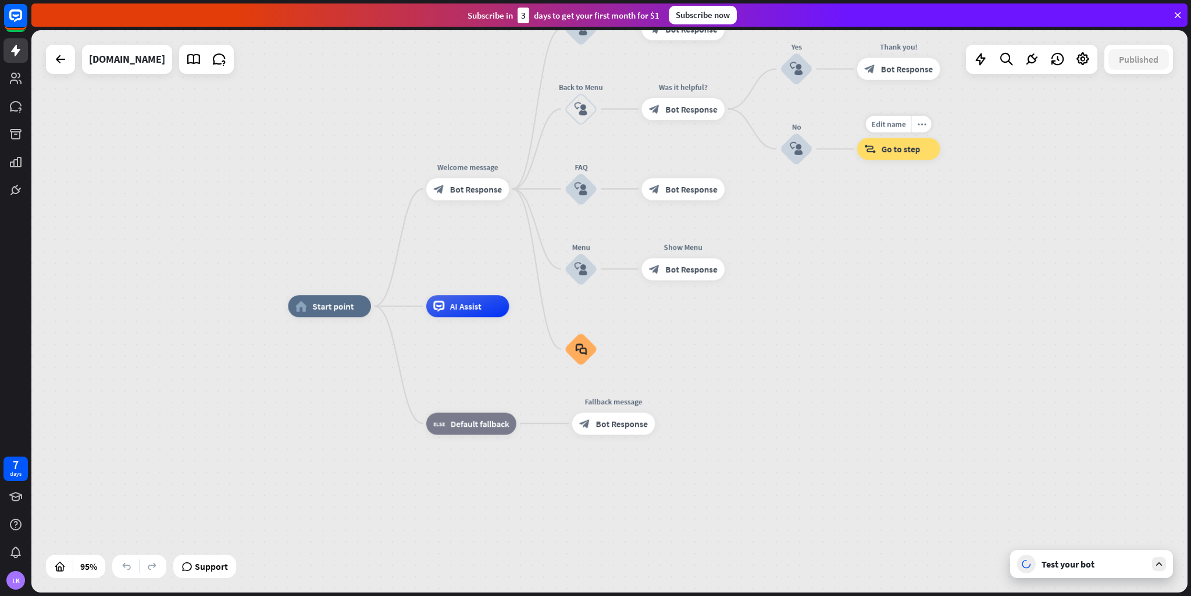
click at [905, 144] on span "Go to step" at bounding box center [900, 149] width 39 height 11
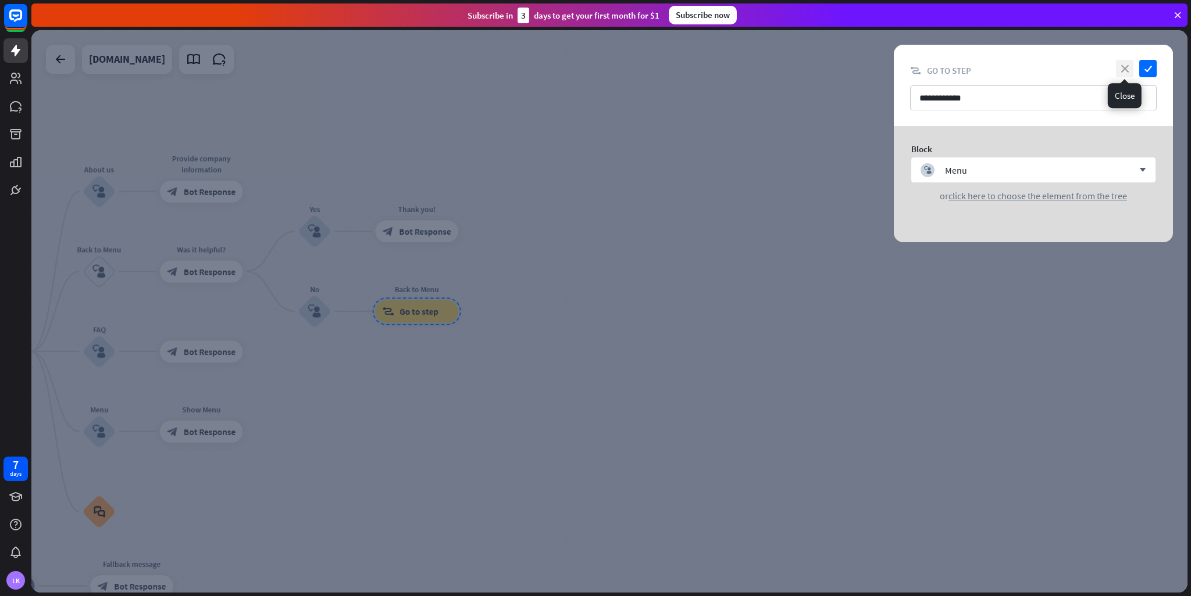
click at [1126, 66] on icon "close" at bounding box center [1124, 68] width 17 height 17
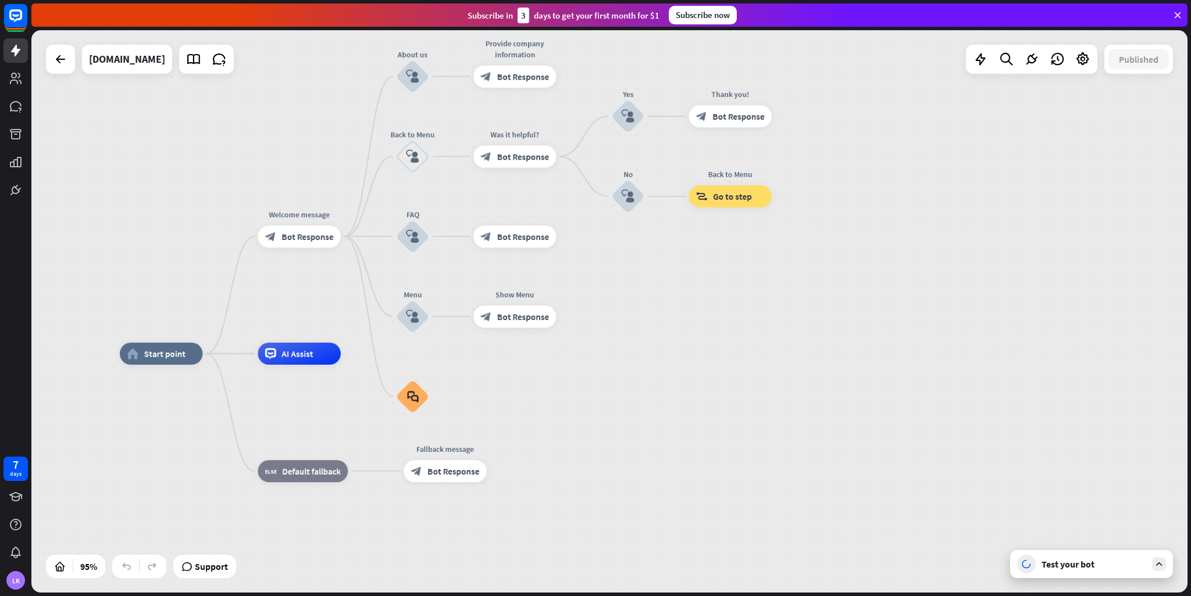
drag, startPoint x: 467, startPoint y: 266, endPoint x: 780, endPoint y: 151, distance: 333.8
click at [780, 151] on div "home_2 Start point Welcome message block_bot_response Bot Response About us blo…" at bounding box center [609, 311] width 1156 height 563
click at [1167, 566] on div "Test your bot" at bounding box center [1091, 565] width 163 height 28
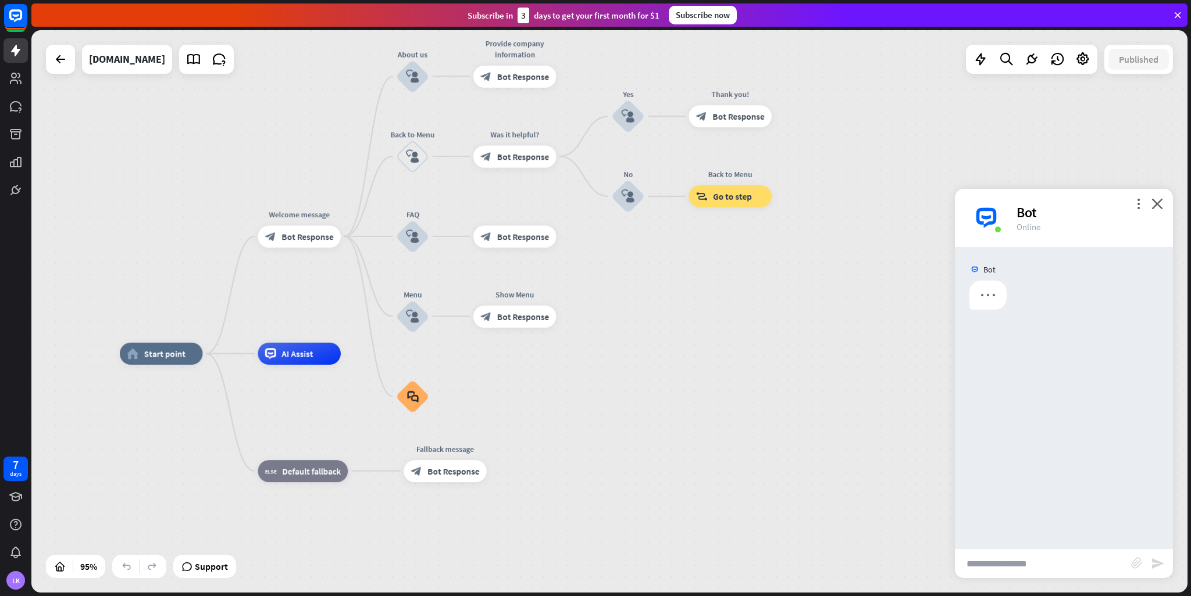
click at [1056, 556] on input "text" at bounding box center [1043, 563] width 176 height 29
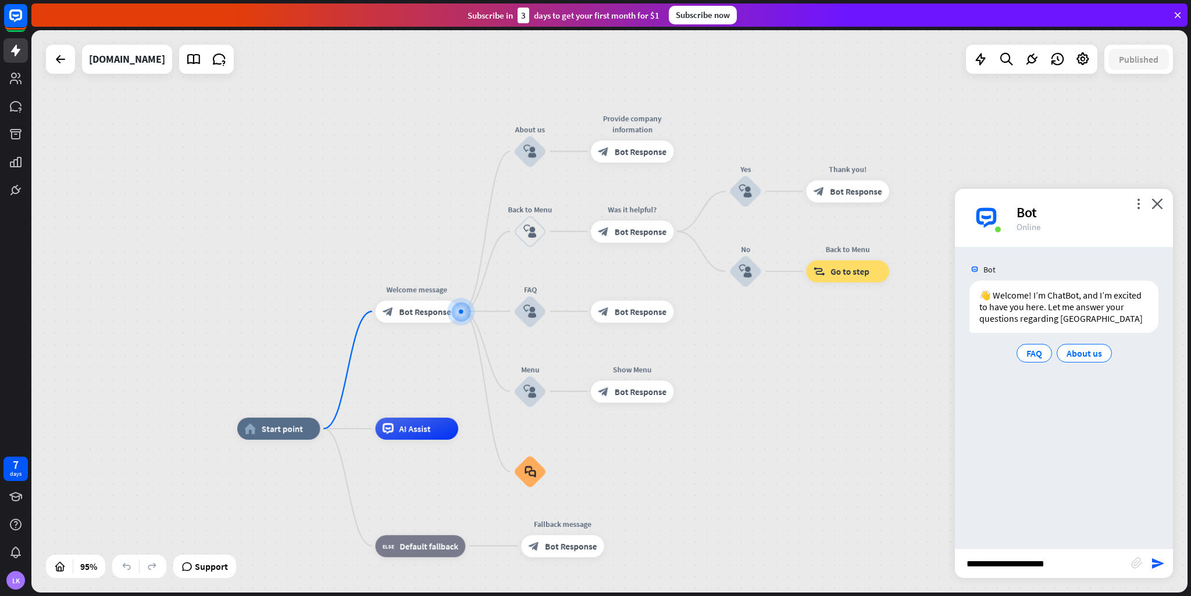
type input "**********"
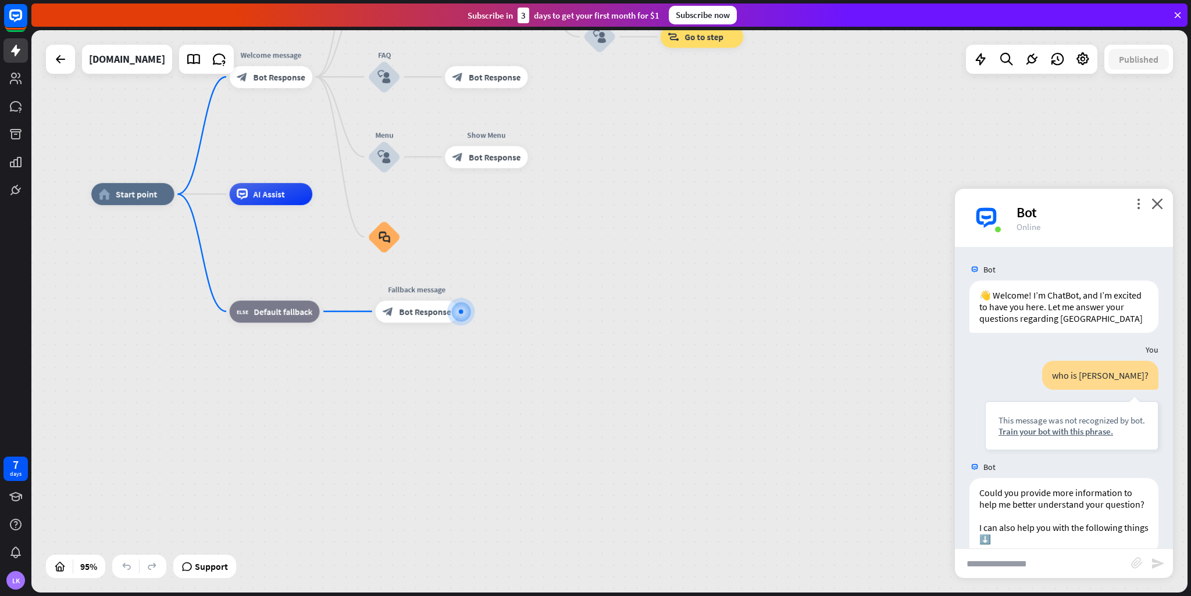
scroll to position [77, 0]
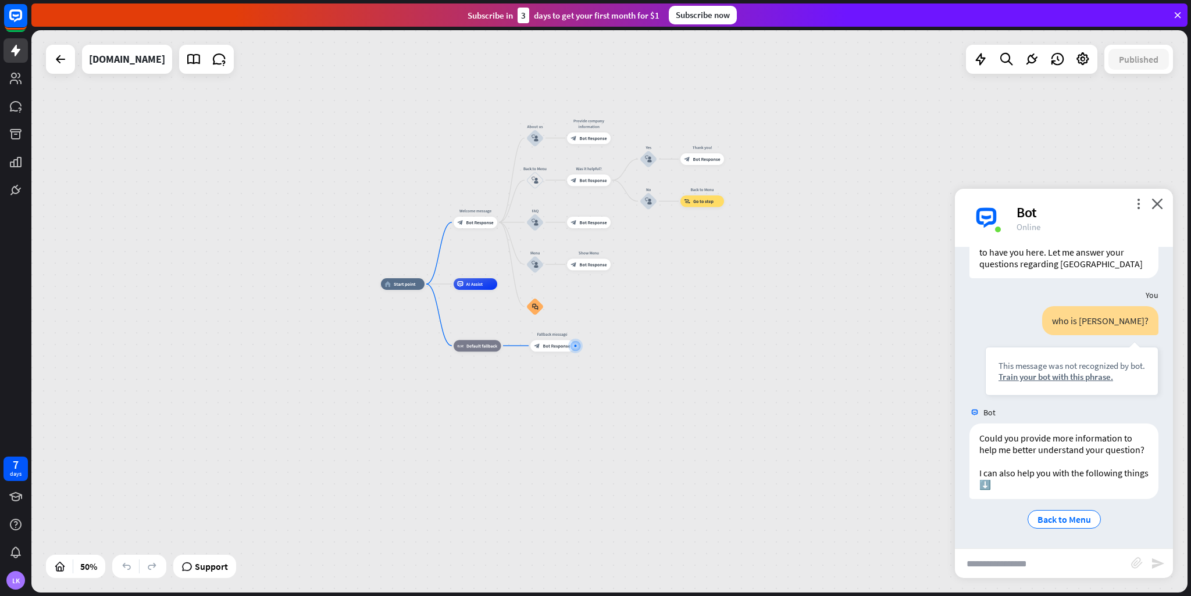
drag, startPoint x: 521, startPoint y: 161, endPoint x: 643, endPoint y: 238, distance: 144.2
click at [643, 238] on div "home_2 Start point Welcome message block_bot_response Bot Response About us blo…" at bounding box center [609, 311] width 1156 height 563
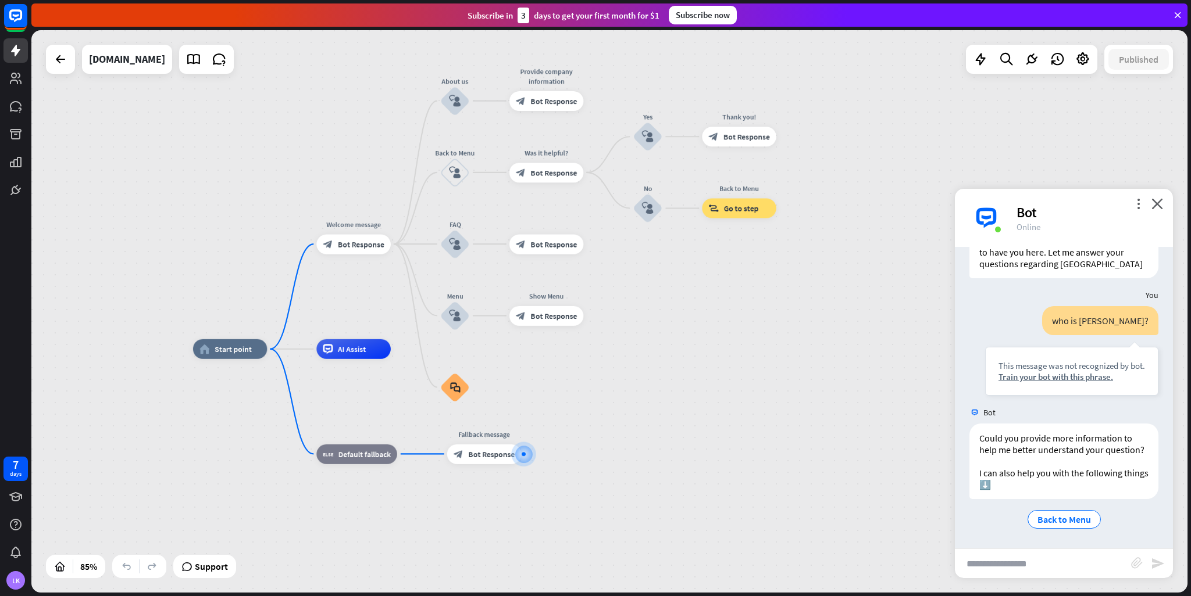
drag, startPoint x: 627, startPoint y: 219, endPoint x: 646, endPoint y: 263, distance: 48.7
click at [646, 263] on div "home_2 Start point Welcome message block_bot_response Bot Response About us blo…" at bounding box center [609, 311] width 1156 height 563
click at [1046, 564] on input "text" at bounding box center [1043, 563] width 176 height 29
type input "**********"
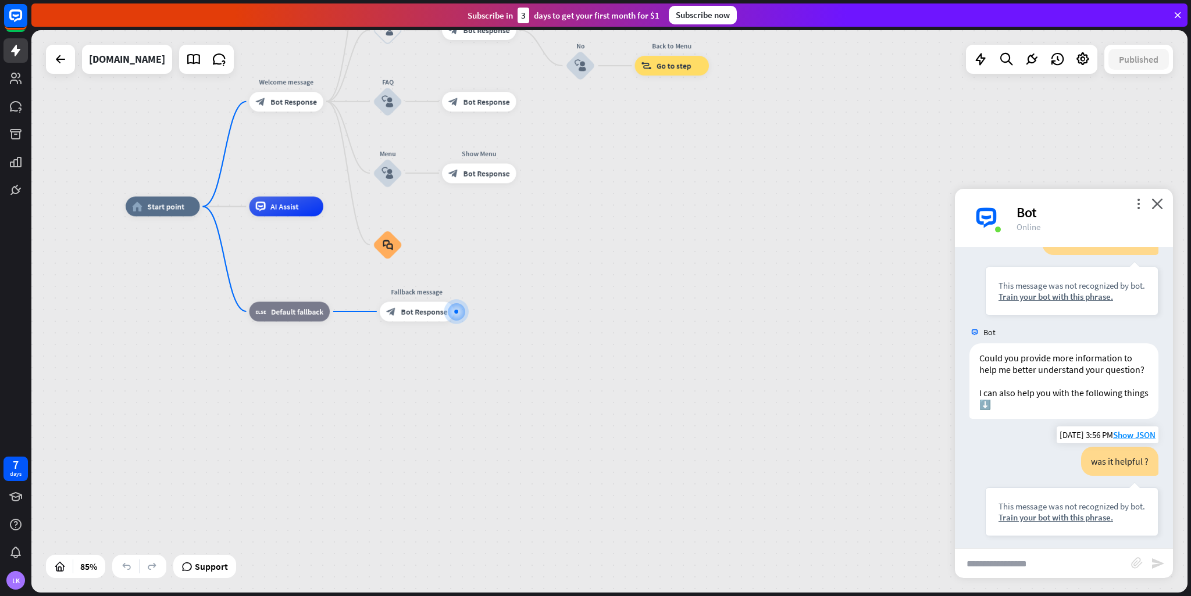
scroll to position [309, 0]
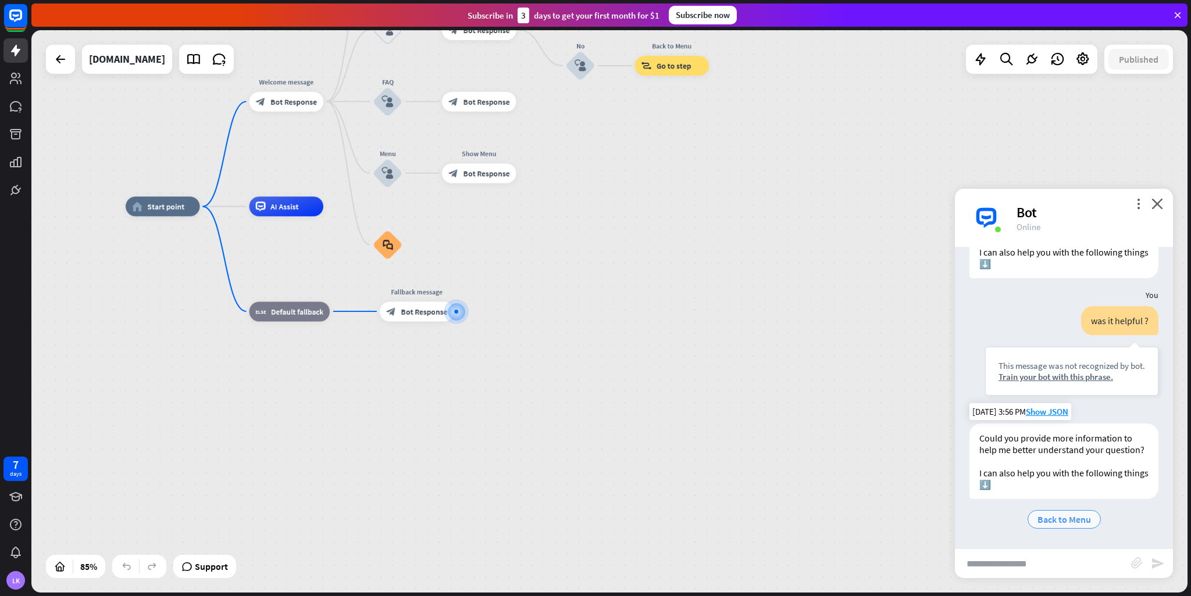
click at [1057, 521] on span "Back to Menu" at bounding box center [1063, 520] width 53 height 12
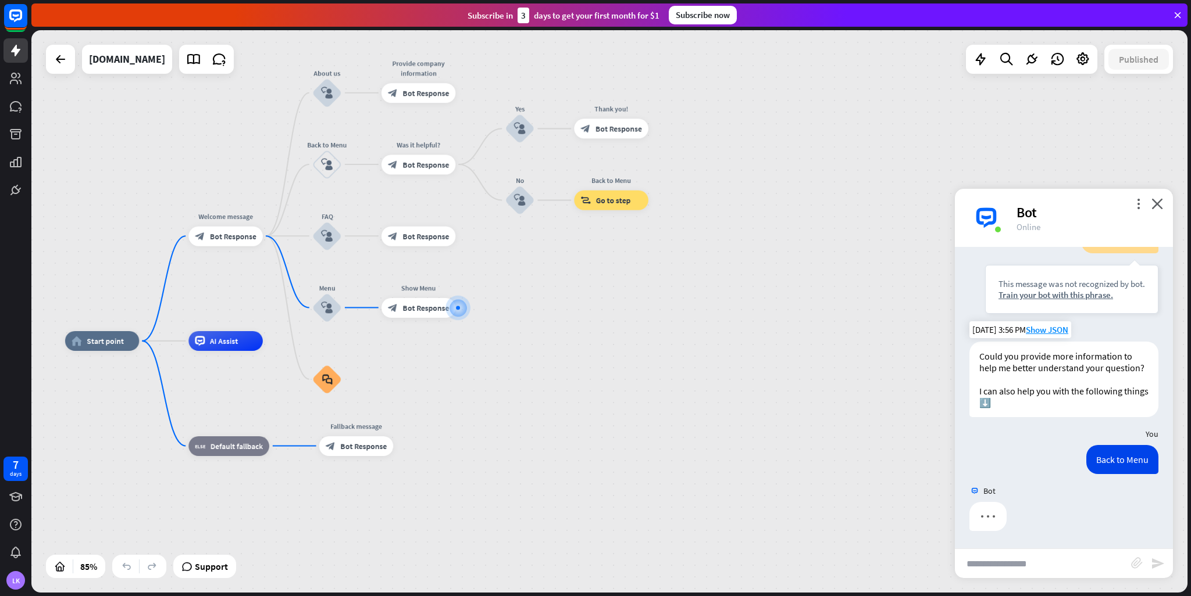
scroll to position [392, 0]
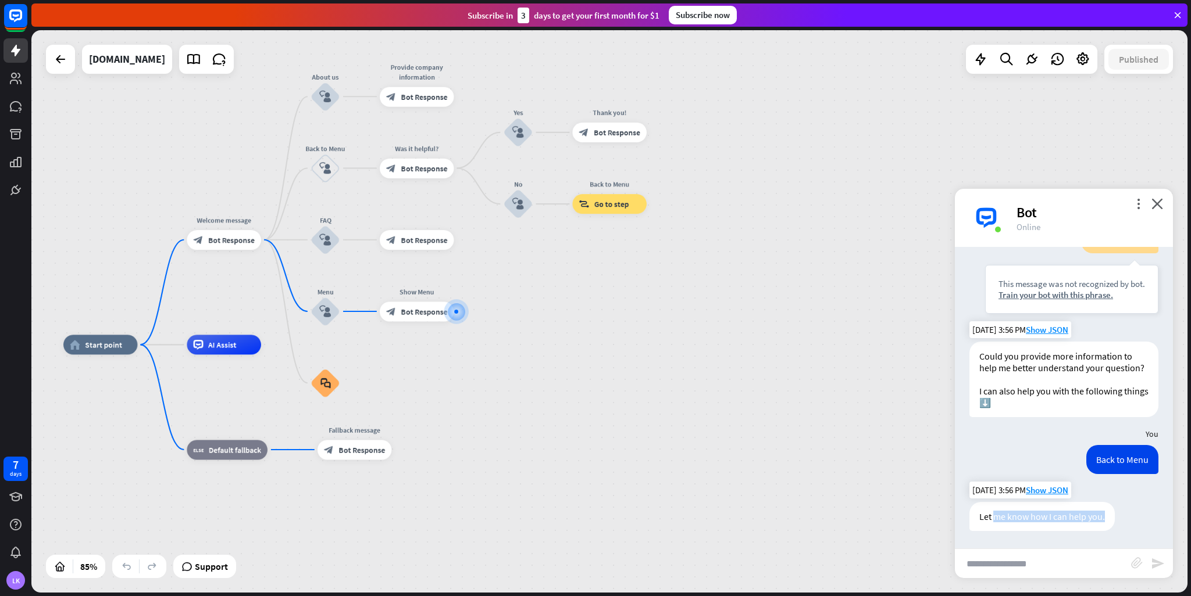
drag, startPoint x: 995, startPoint y: 517, endPoint x: 1109, endPoint y: 524, distance: 114.2
click at [1109, 524] on div "Let me know how I can help you." at bounding box center [1041, 516] width 145 height 29
click at [1156, 517] on div "Let me know how I can help you. [DATE] 3:56 PM Show JSON" at bounding box center [1064, 519] width 218 height 35
click at [1044, 488] on span "Show JSON" at bounding box center [1047, 490] width 42 height 11
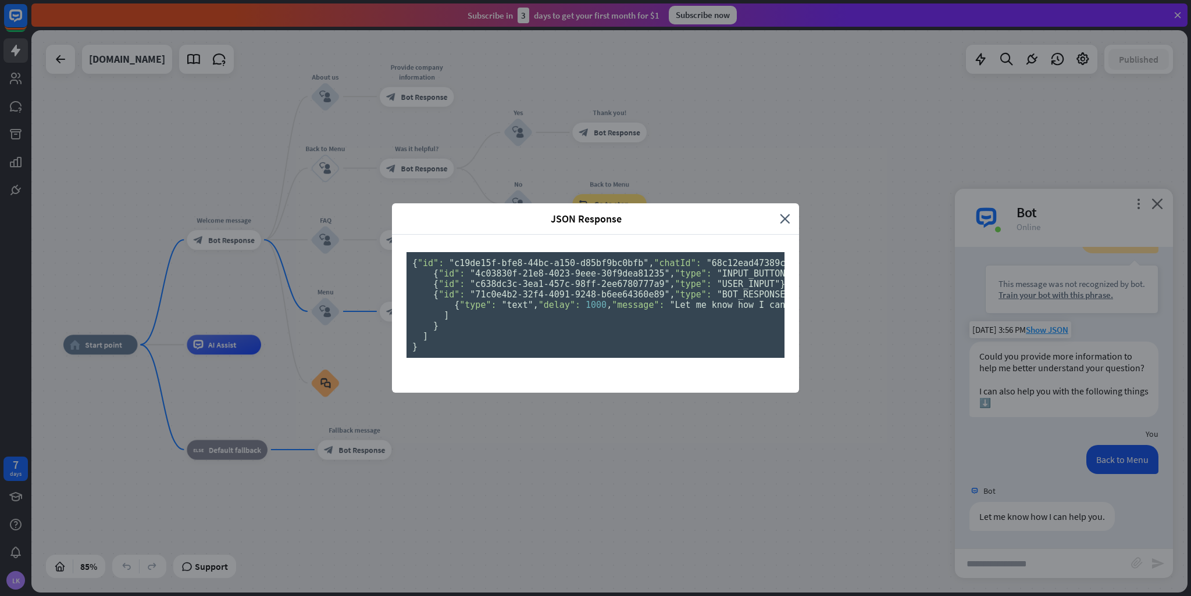
scroll to position [0, 0]
click at [780, 212] on icon "close" at bounding box center [785, 218] width 10 height 13
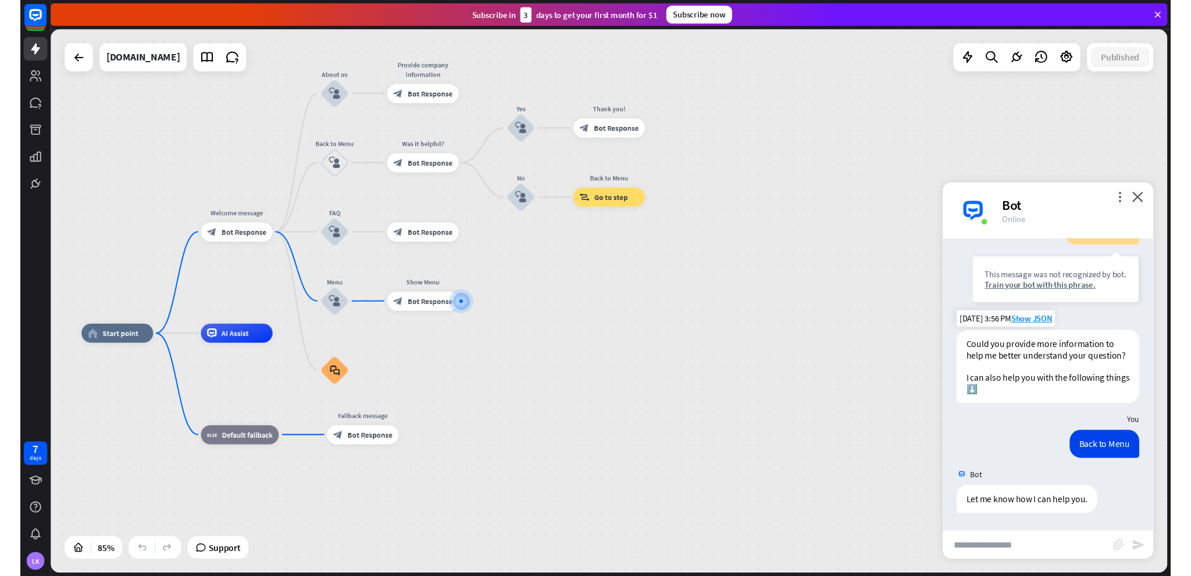
scroll to position [391, 0]
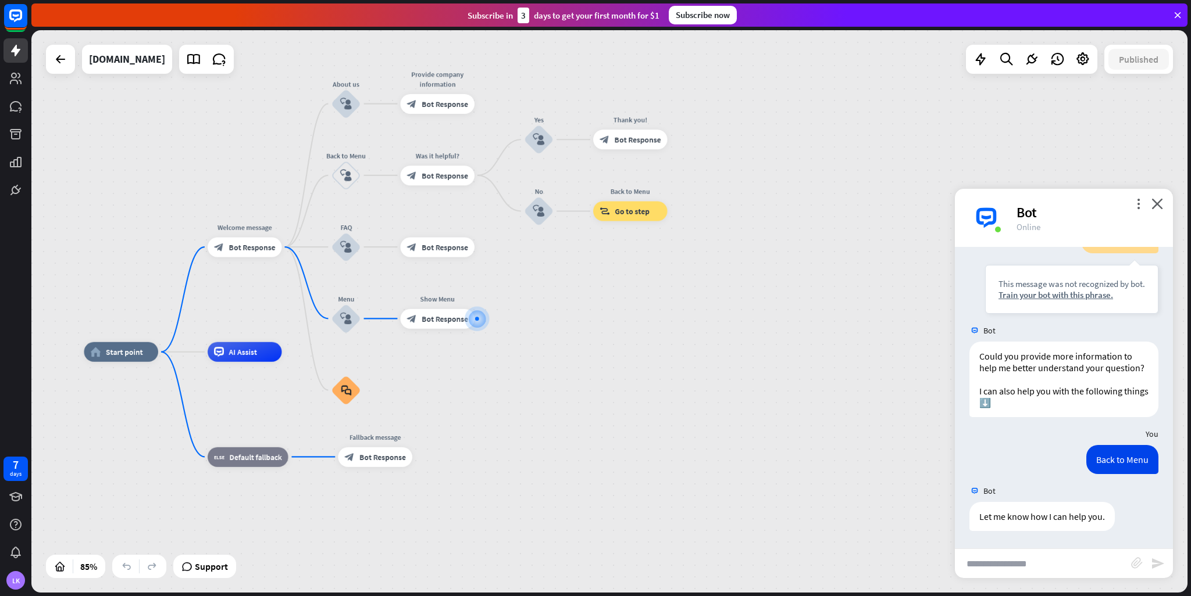
drag, startPoint x: 559, startPoint y: 297, endPoint x: 604, endPoint y: 308, distance: 46.1
click at [604, 308] on div "home_2 Start point Welcome message block_bot_response Bot Response About us blo…" at bounding box center [609, 311] width 1156 height 563
